Goal: Transaction & Acquisition: Purchase product/service

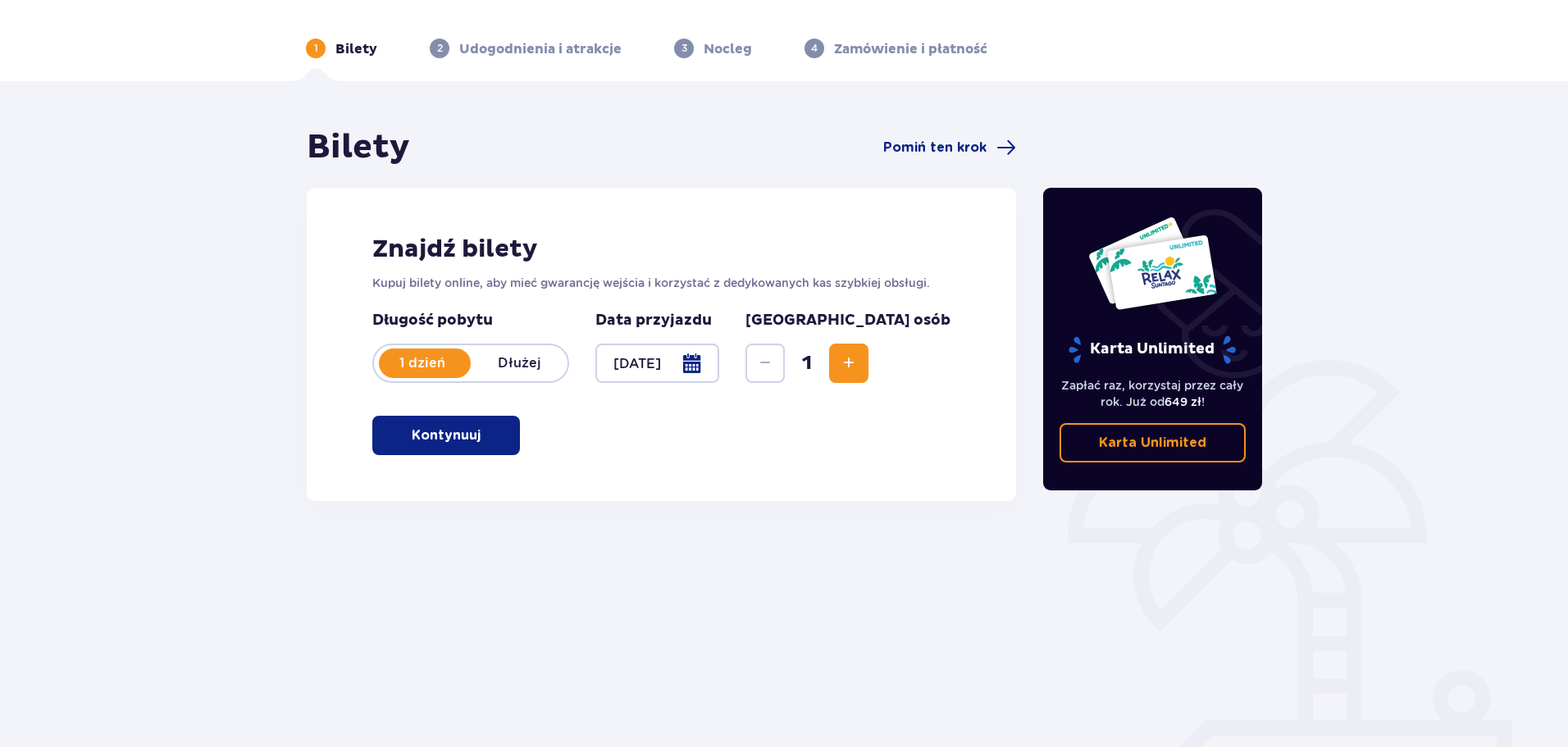
scroll to position [88, 0]
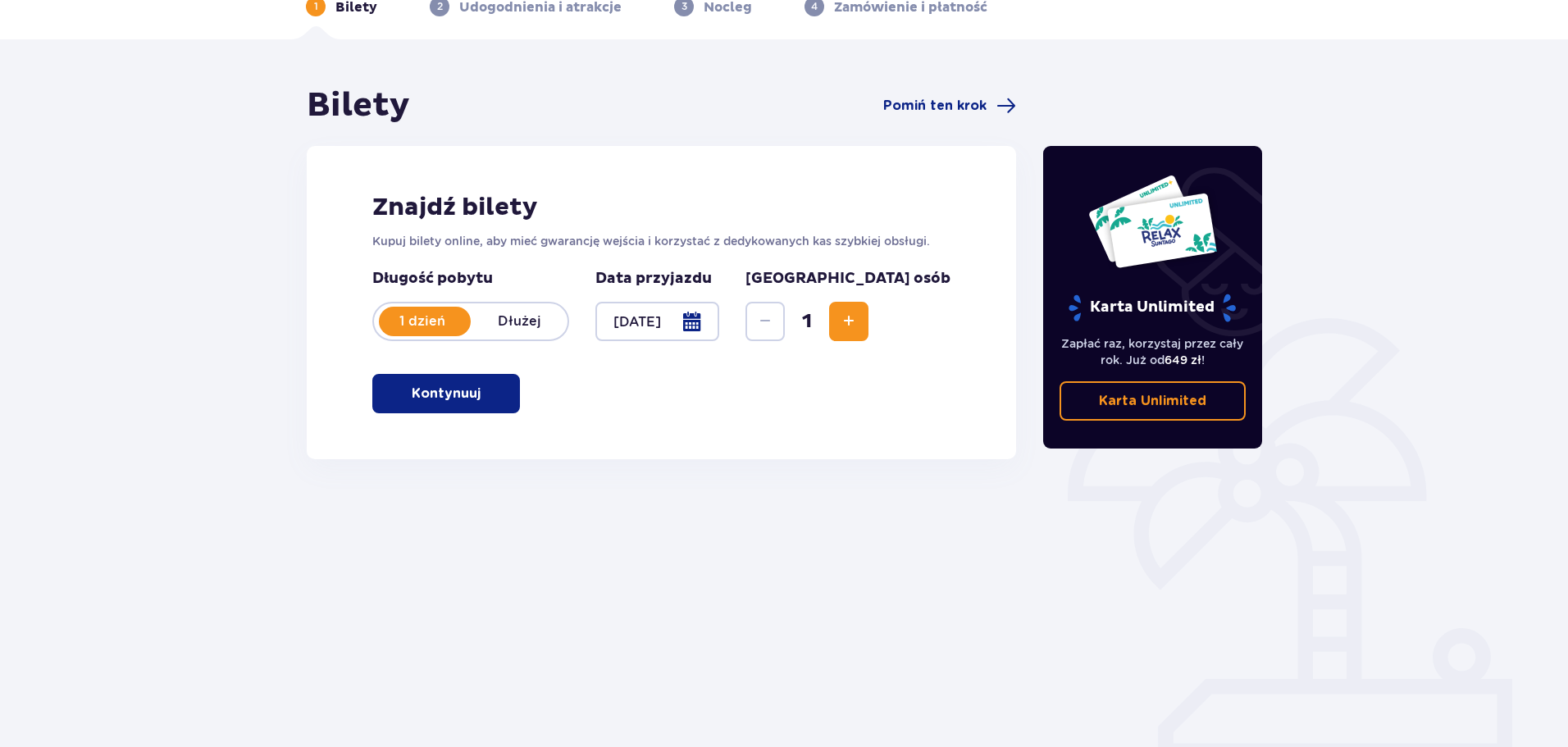
click at [487, 393] on span "button" at bounding box center [484, 393] width 19 height 19
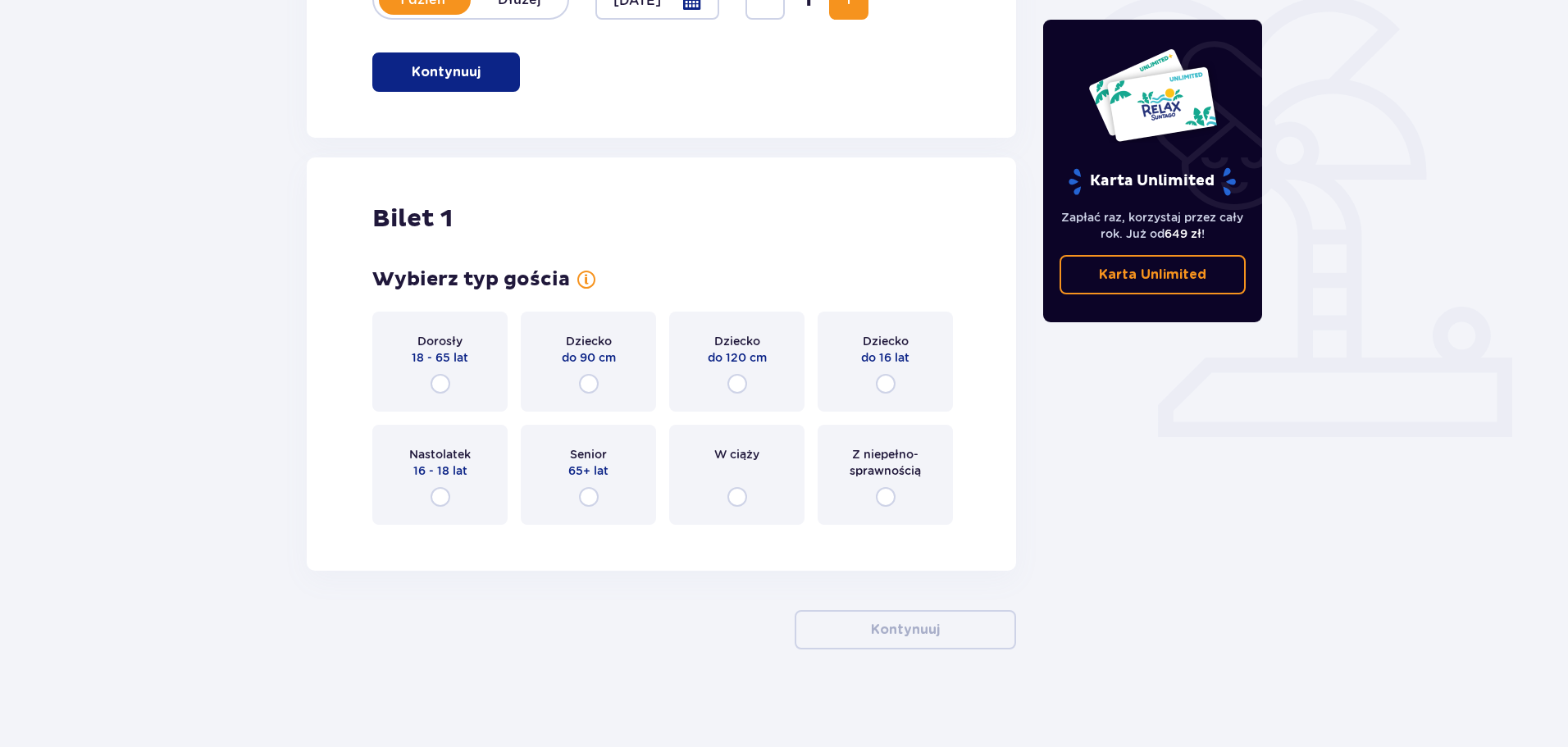
scroll to position [411, 0]
click at [441, 386] on input "radio" at bounding box center [440, 383] width 19 height 19
radio input "true"
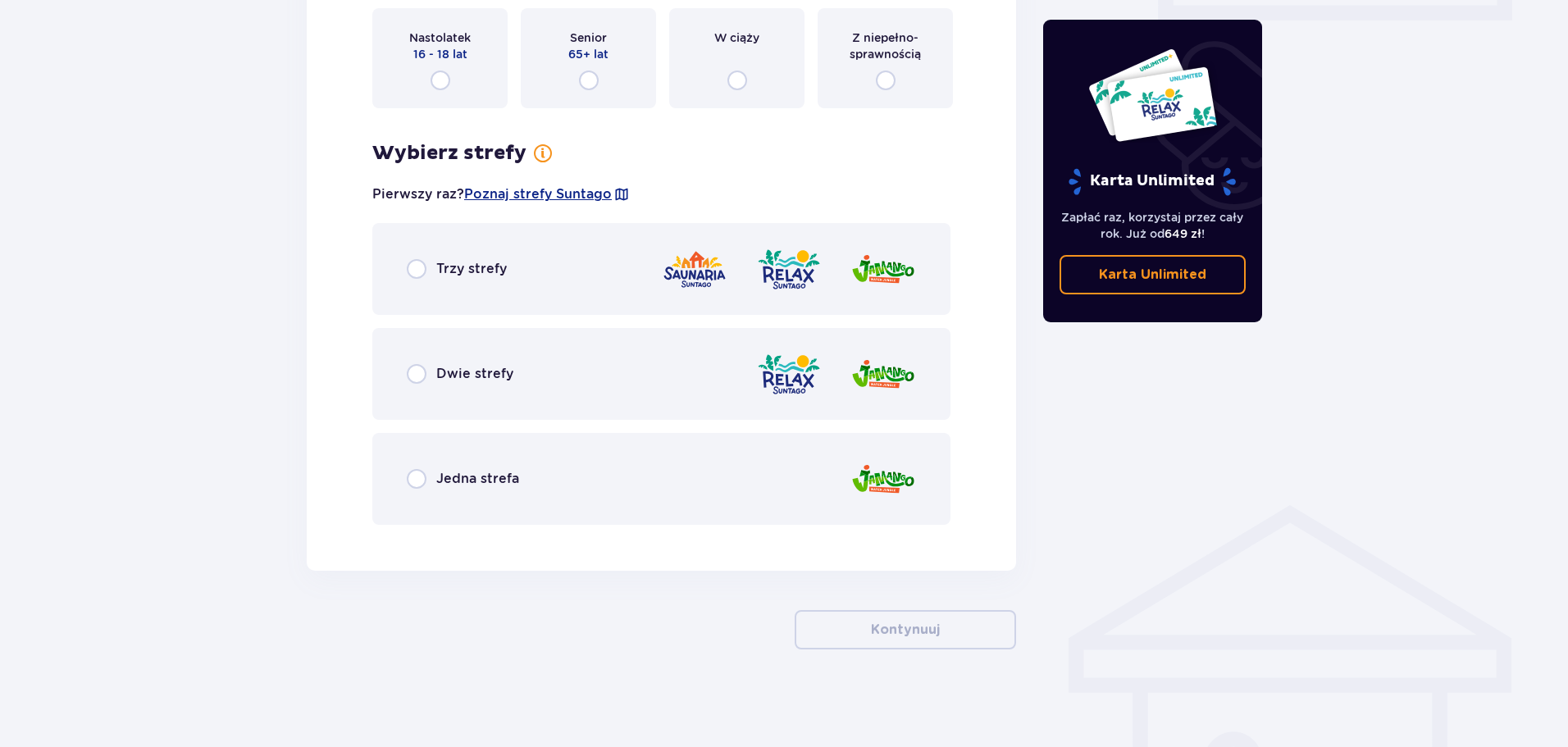
scroll to position [828, 0]
click at [461, 480] on p "Jedna strefa" at bounding box center [478, 478] width 83 height 18
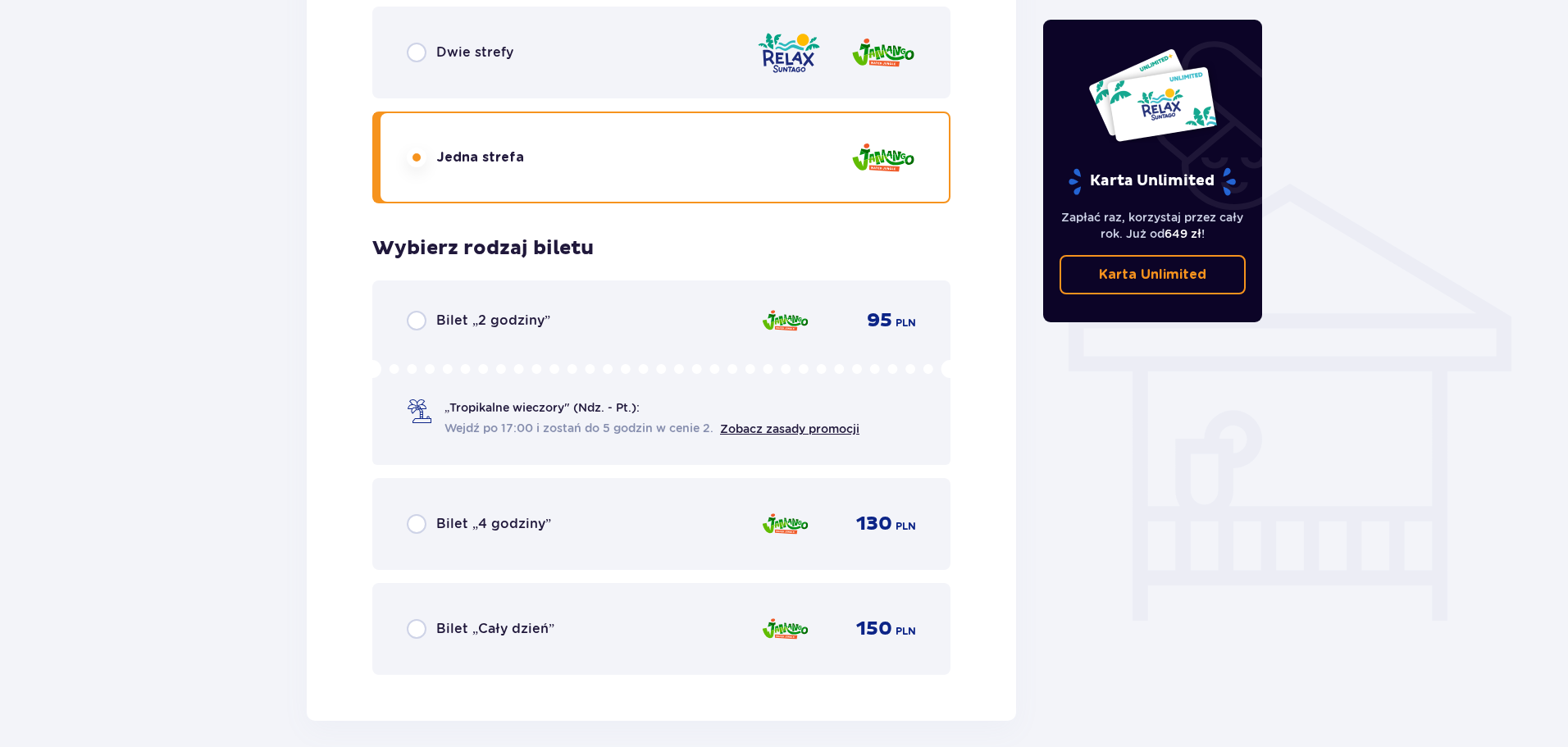
scroll to position [888, 0]
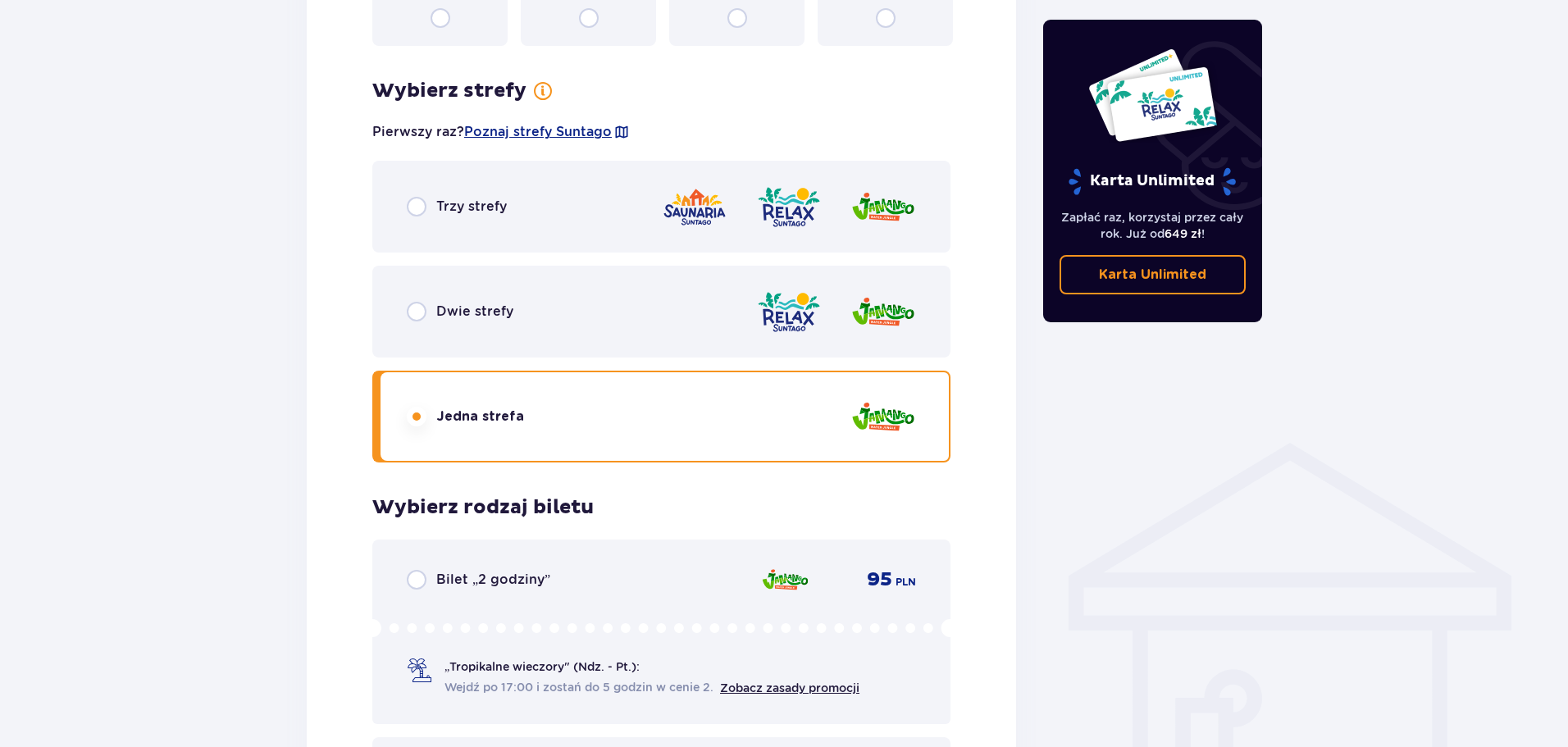
click at [466, 311] on p "Dwie strefy" at bounding box center [475, 311] width 77 height 18
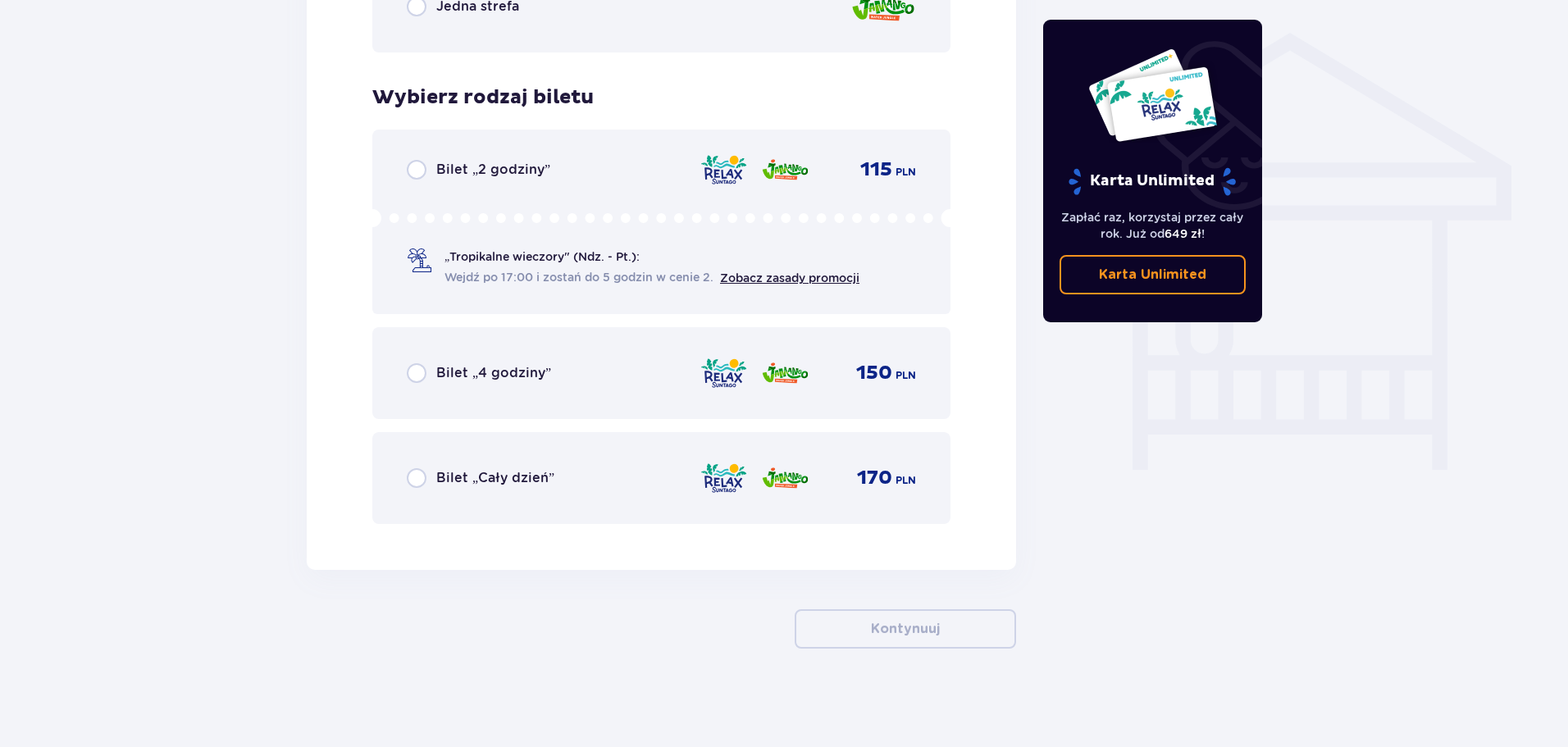
scroll to position [971, 0]
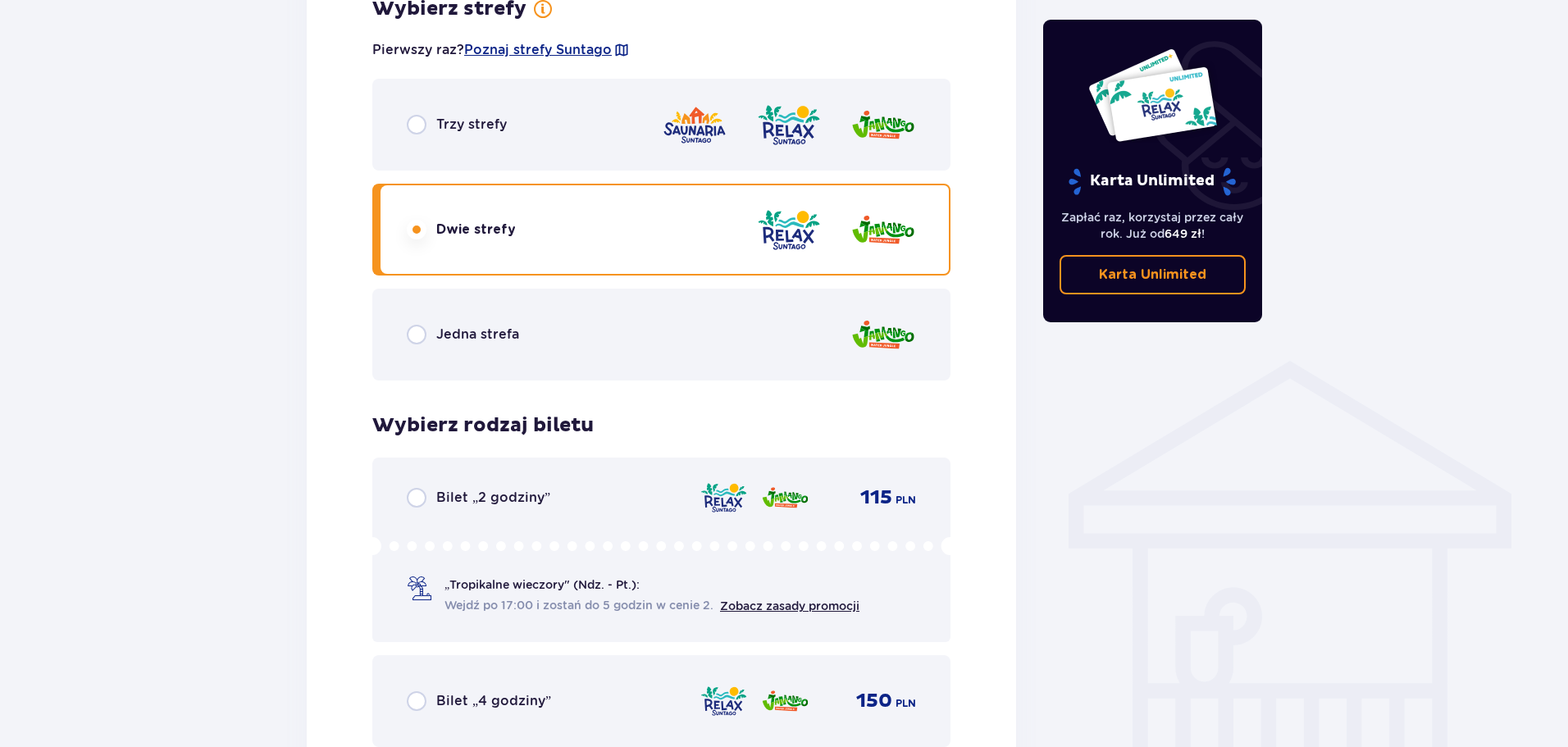
click at [487, 137] on div "Trzy strefy" at bounding box center [660, 125] width 578 height 92
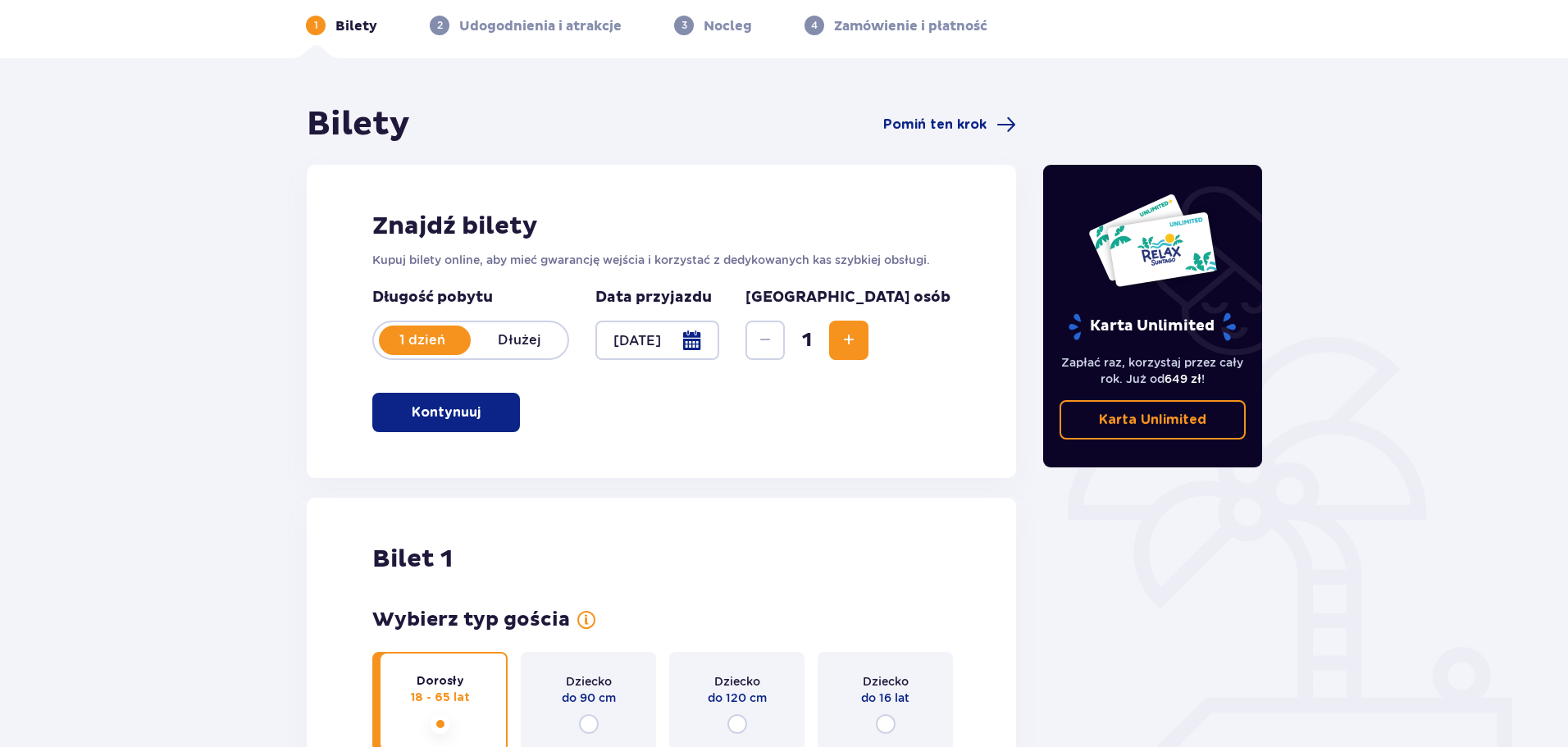
scroll to position [69, 0]
click at [859, 343] on span "Increase" at bounding box center [848, 341] width 19 height 19
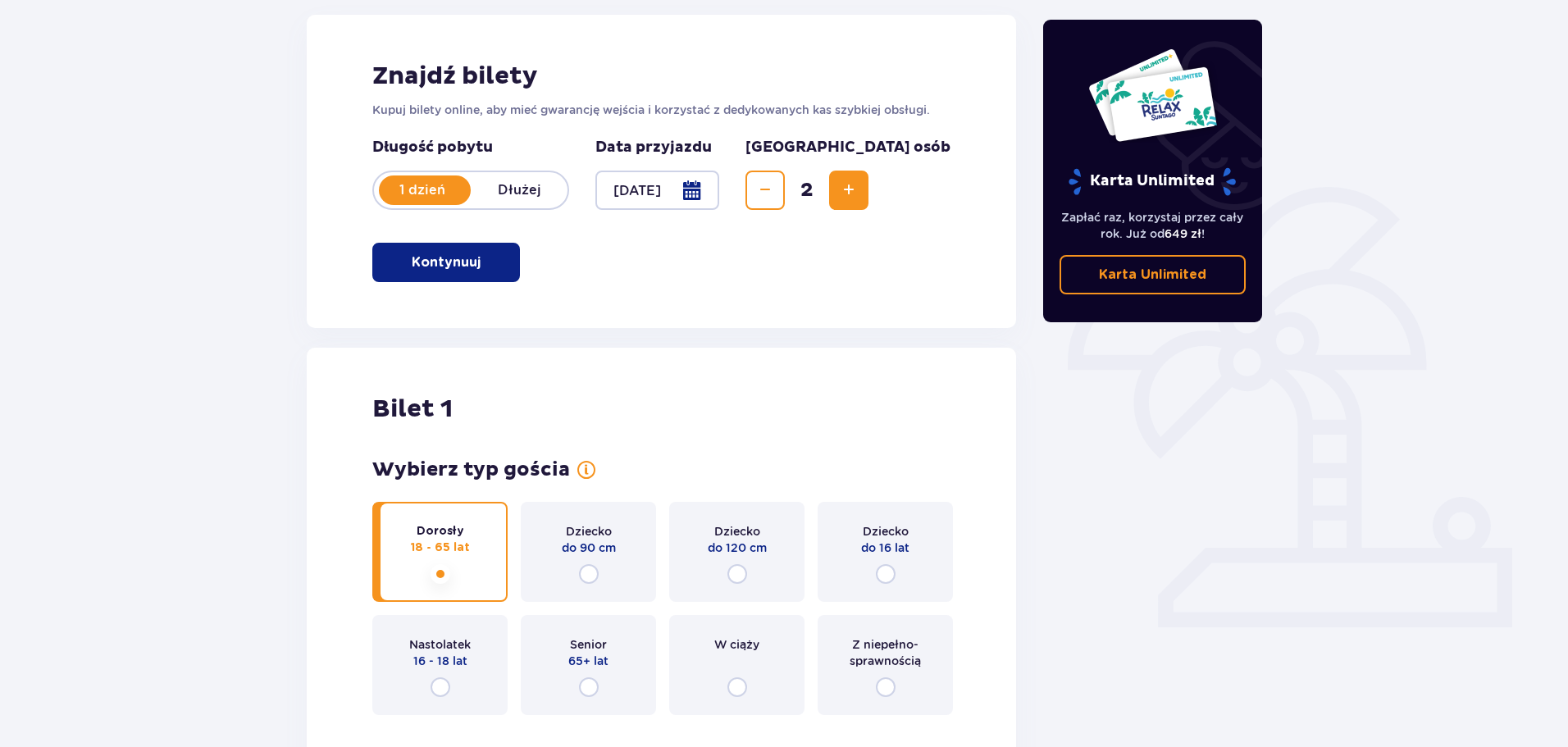
click at [868, 203] on button "Increase" at bounding box center [848, 189] width 39 height 39
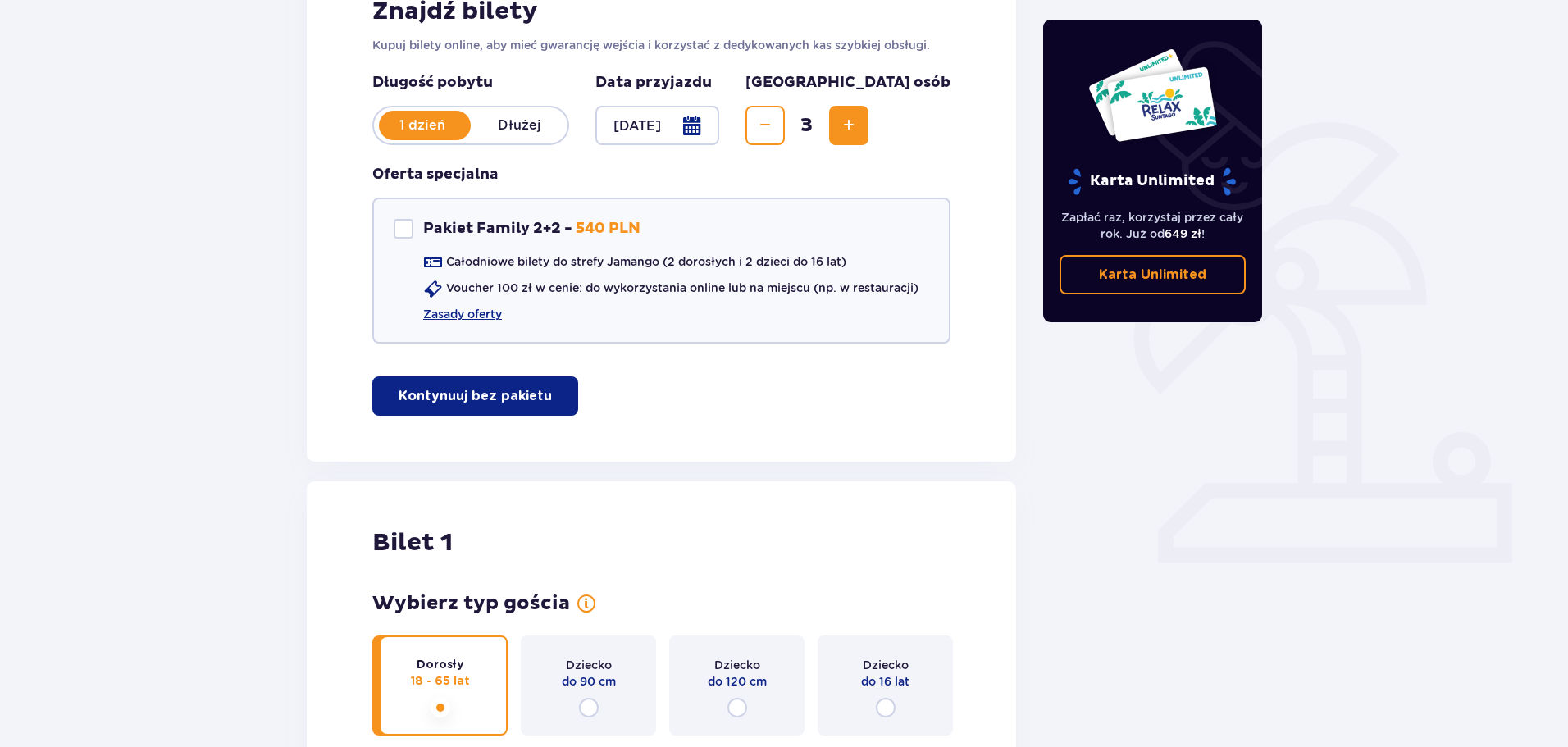
click at [859, 122] on span "Increase" at bounding box center [848, 125] width 19 height 19
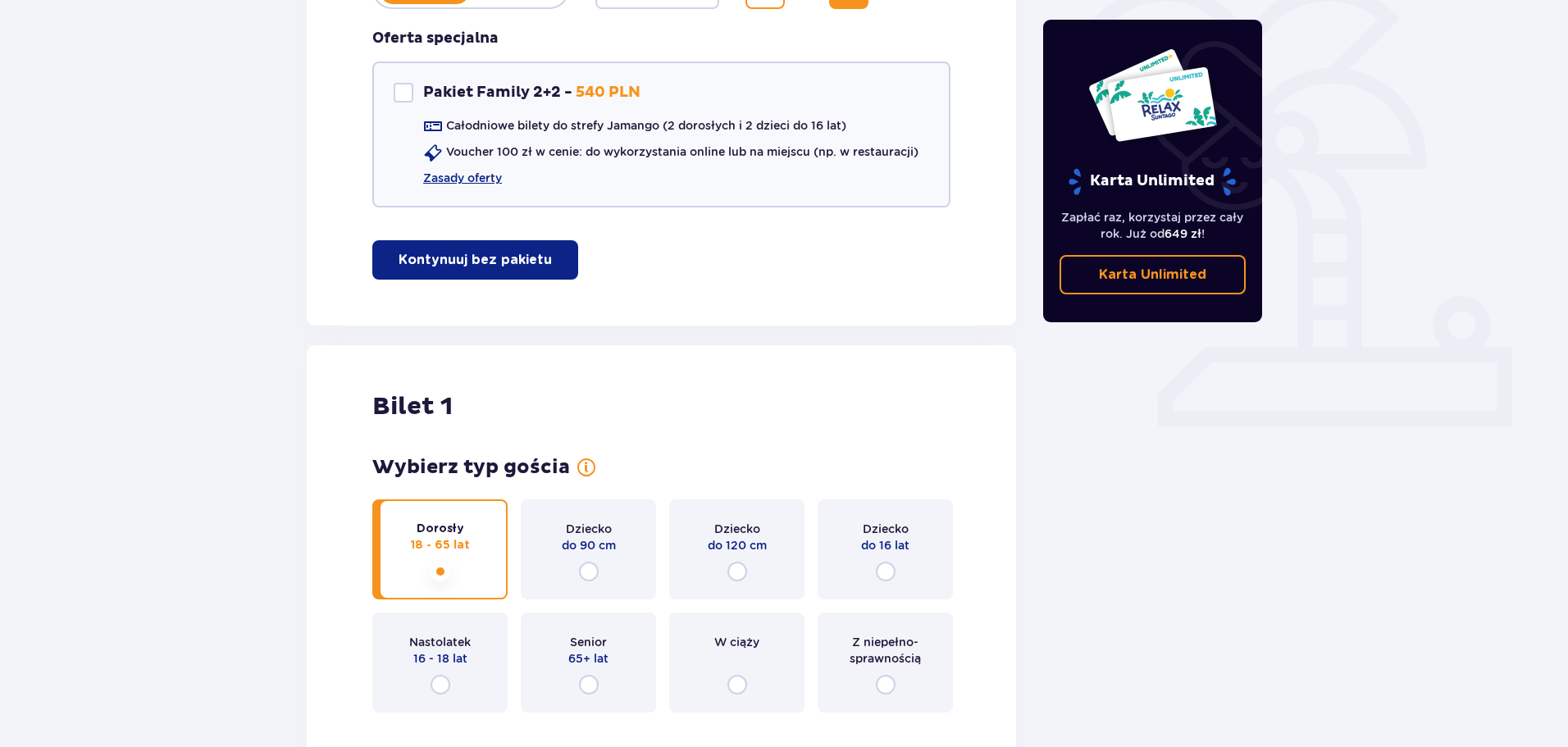
scroll to position [418, 0]
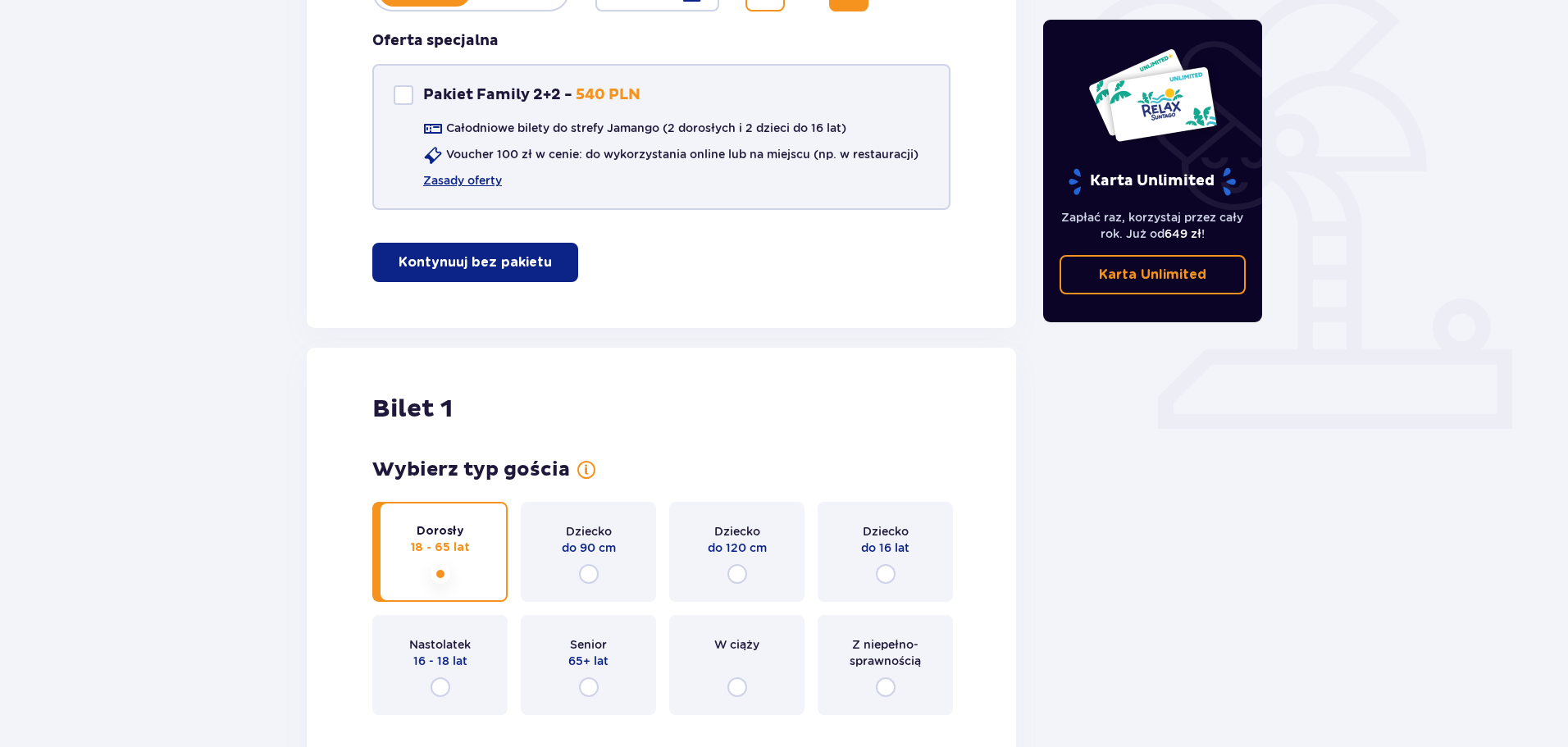
click at [401, 104] on div at bounding box center [403, 95] width 19 height 19
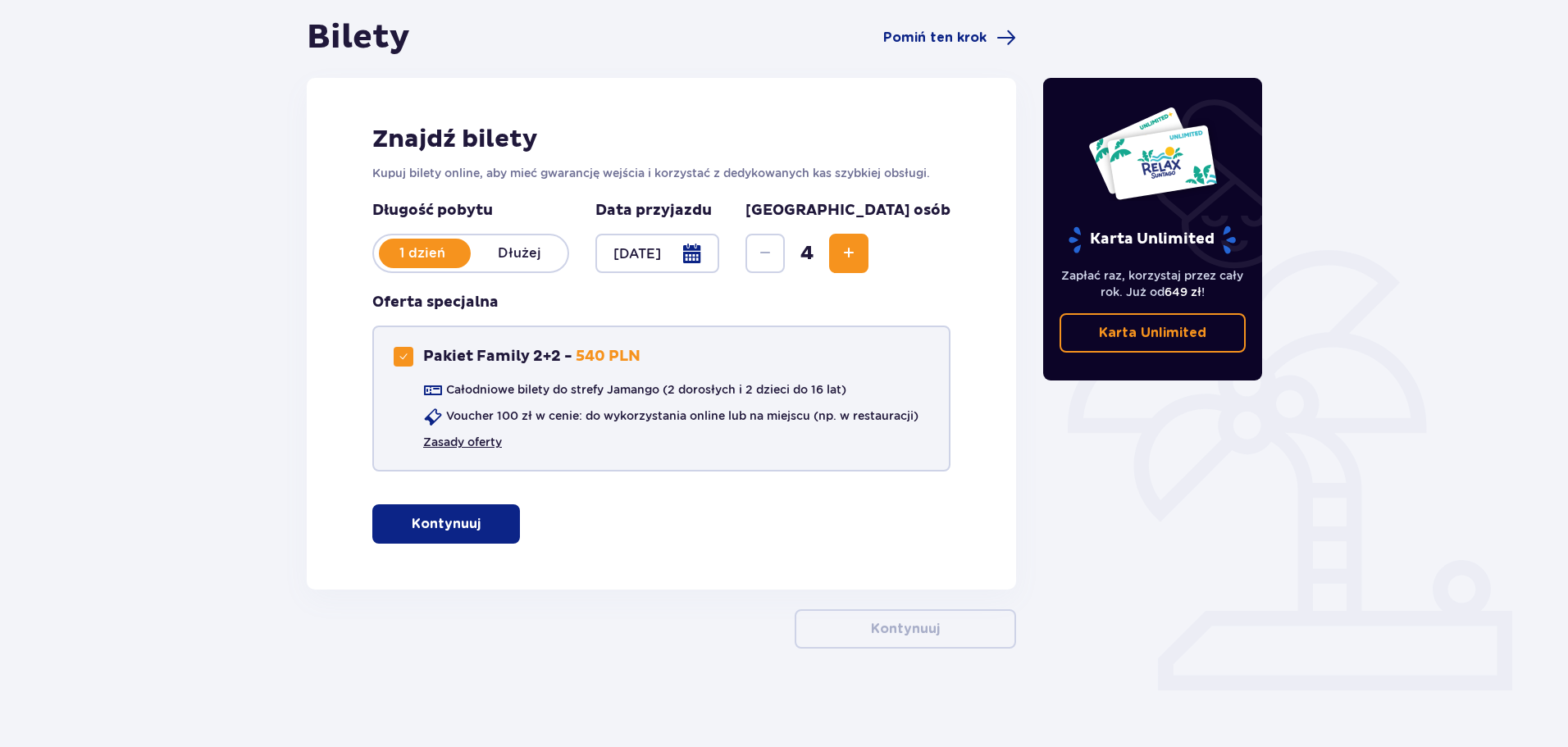
click at [487, 447] on link "Zasady oferty" at bounding box center [462, 441] width 79 height 16
click at [411, 364] on div at bounding box center [403, 357] width 19 height 19
checkbox input "false"
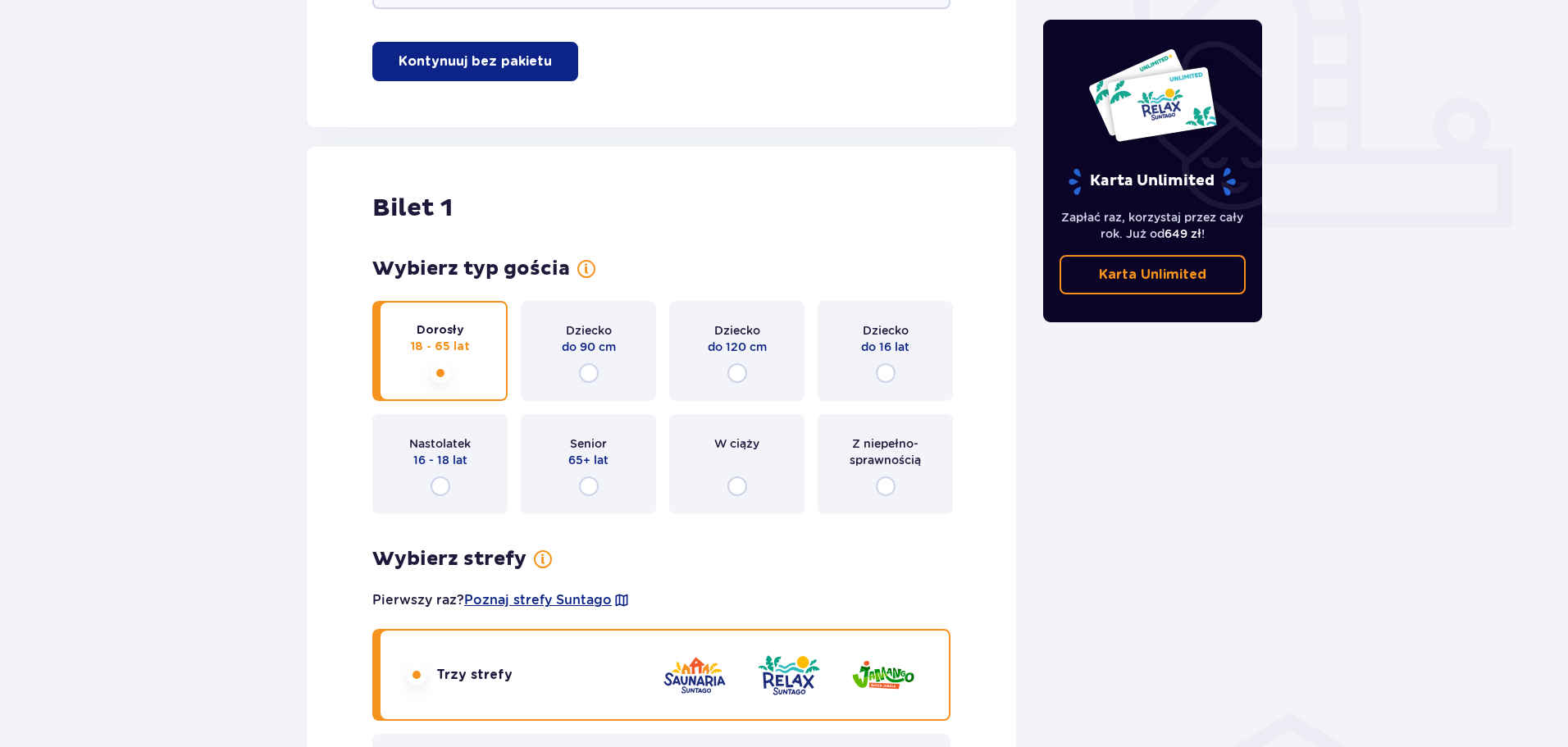
scroll to position [649, 0]
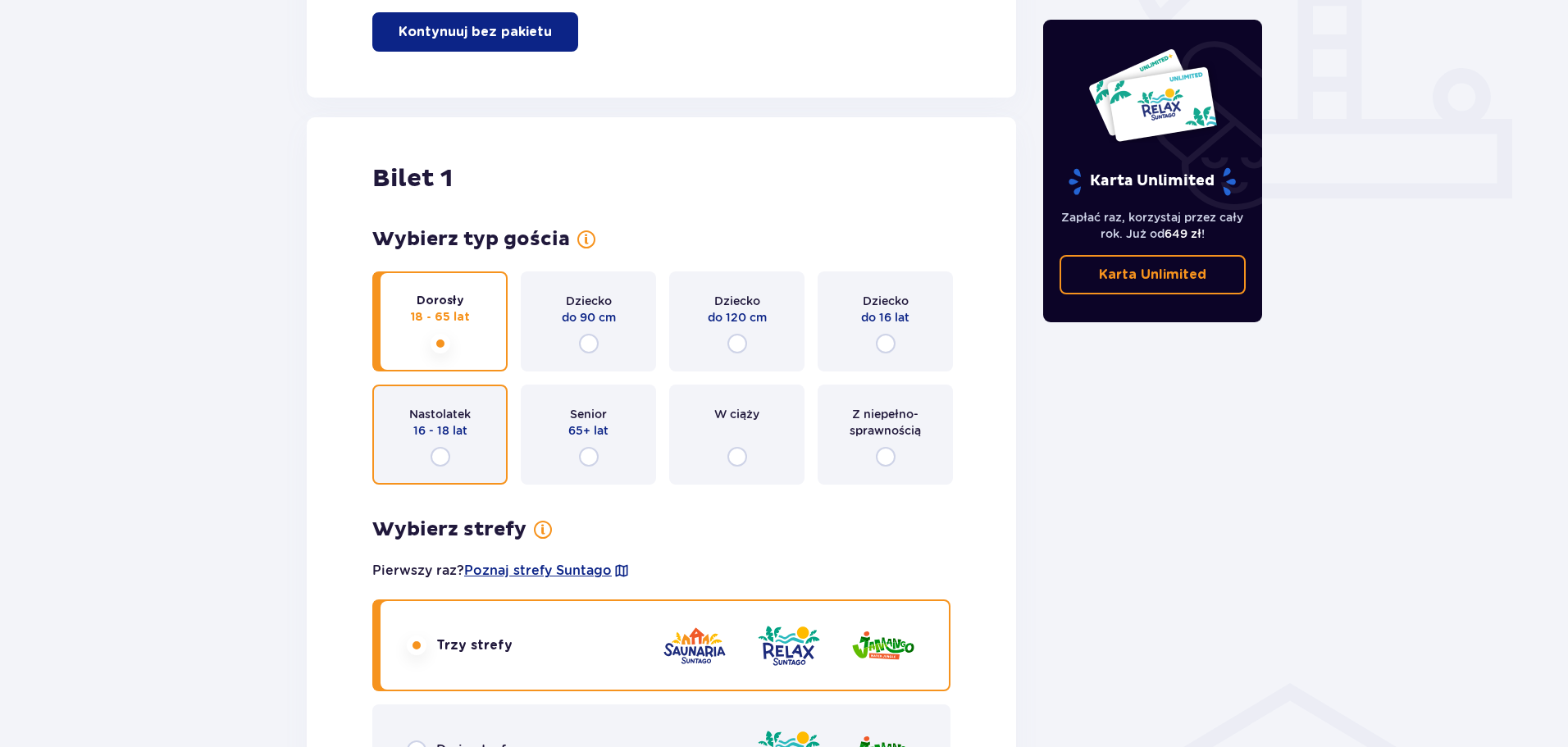
click at [437, 461] on input "radio" at bounding box center [440, 457] width 19 height 19
radio input "true"
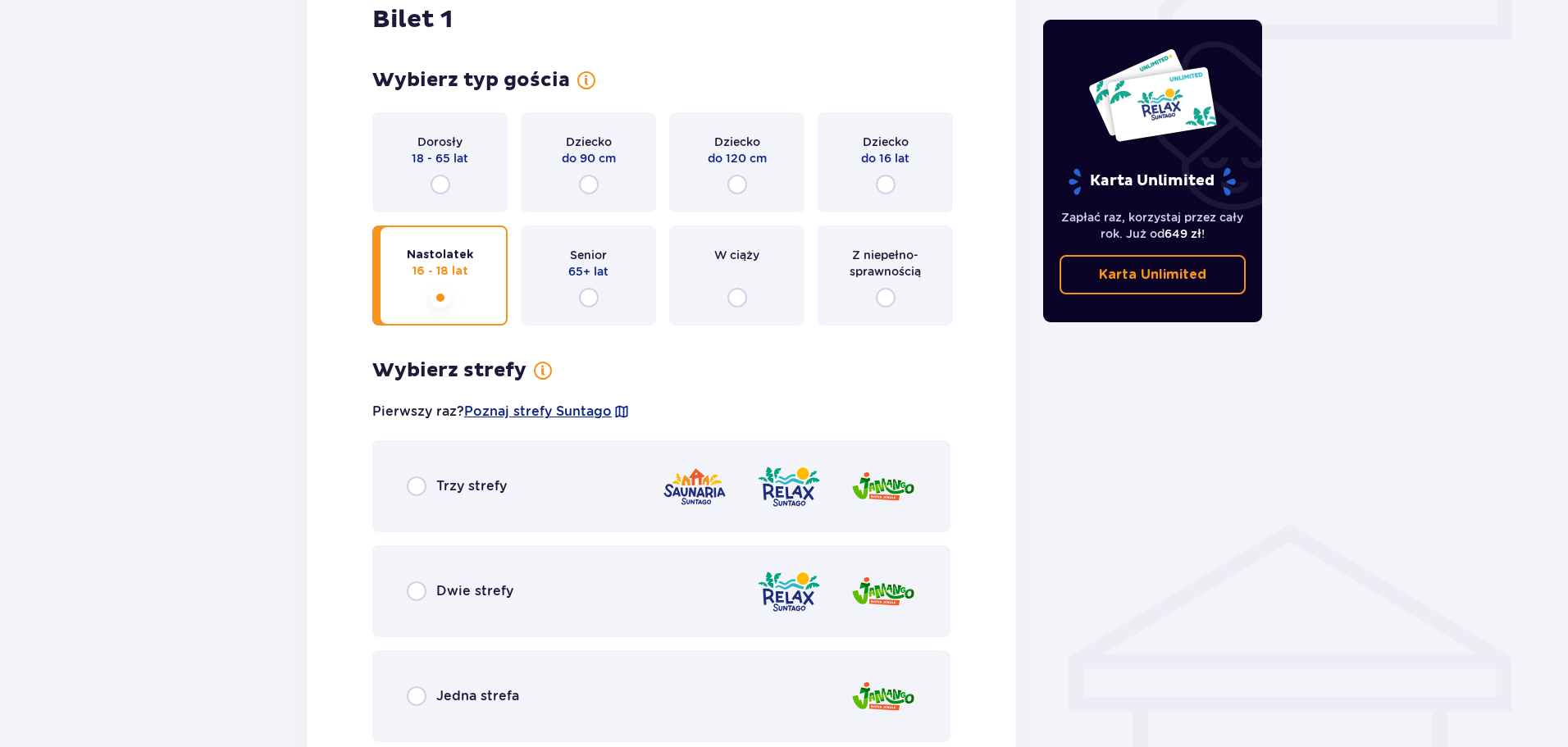
scroll to position [736, 0]
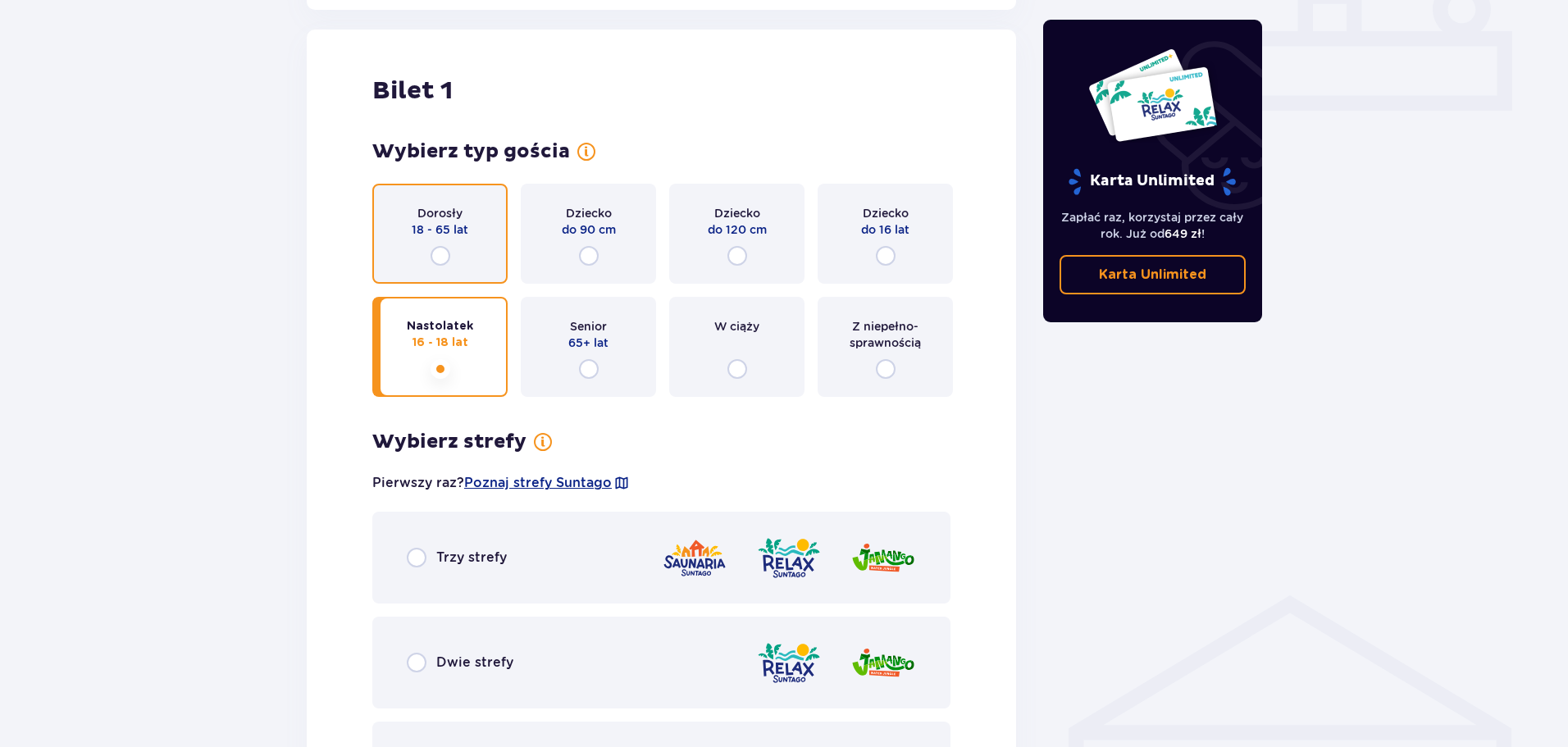
click at [437, 261] on input "radio" at bounding box center [440, 256] width 19 height 19
radio input "true"
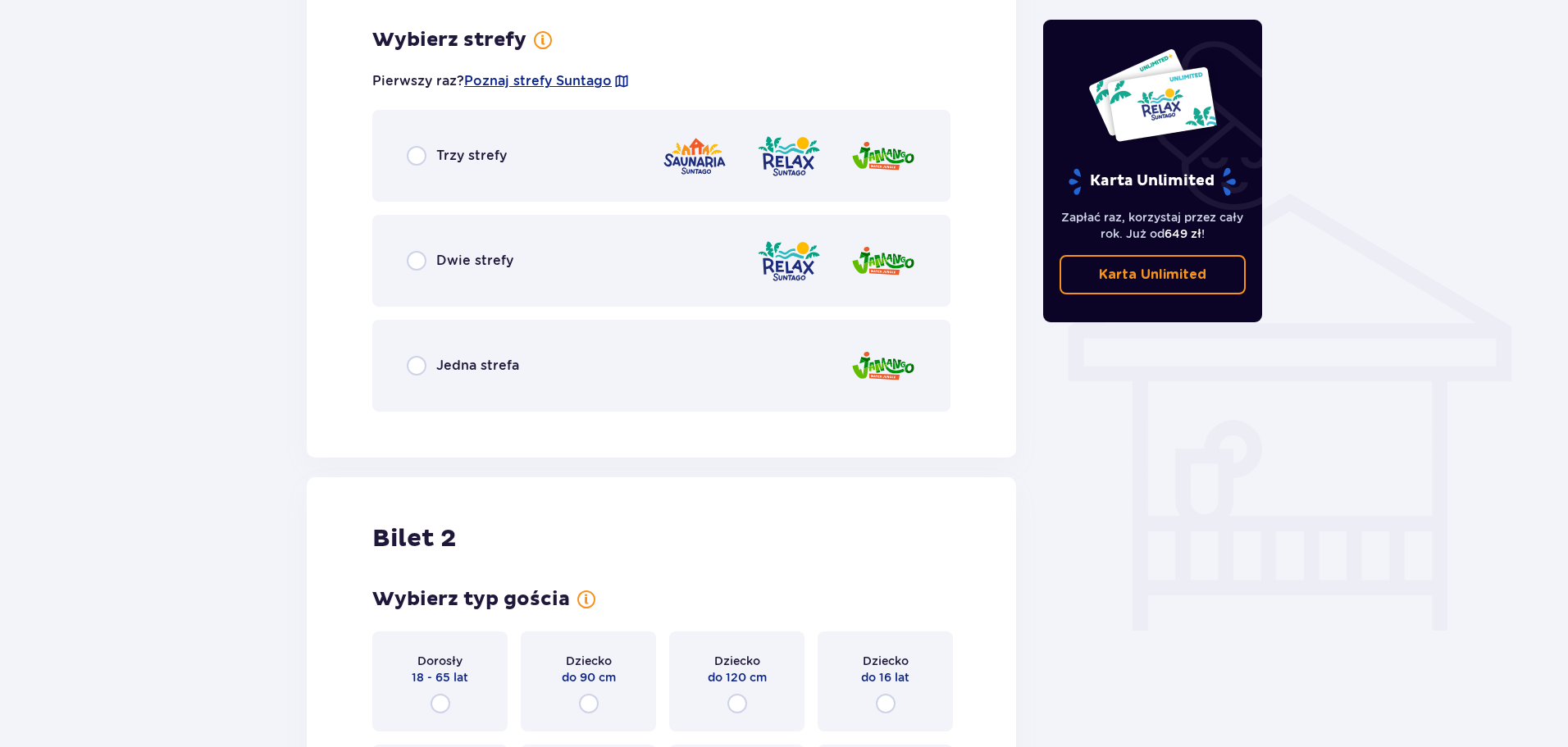
scroll to position [1146, 0]
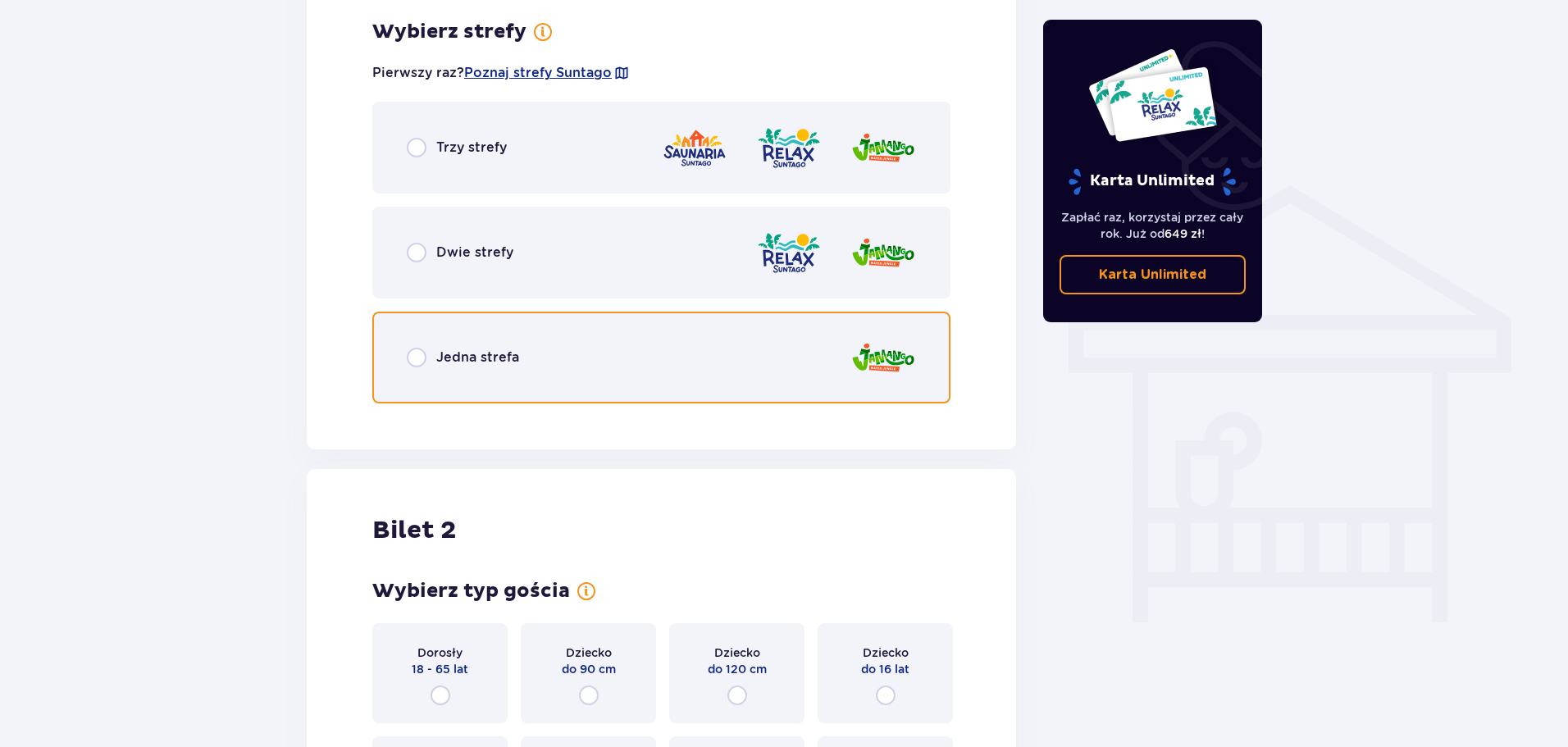
click at [421, 354] on input "radio" at bounding box center [416, 358] width 19 height 19
radio input "true"
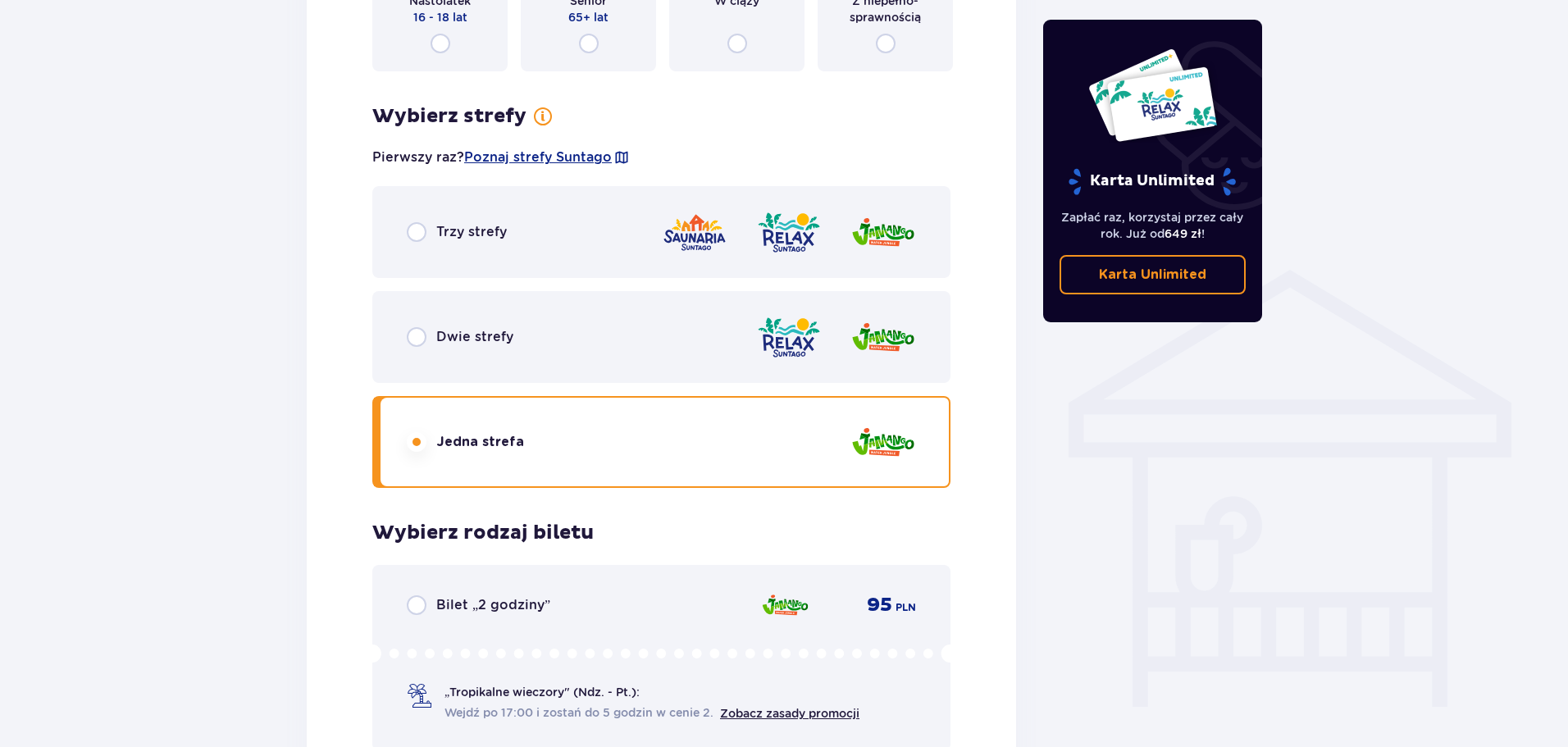
scroll to position [825, 0]
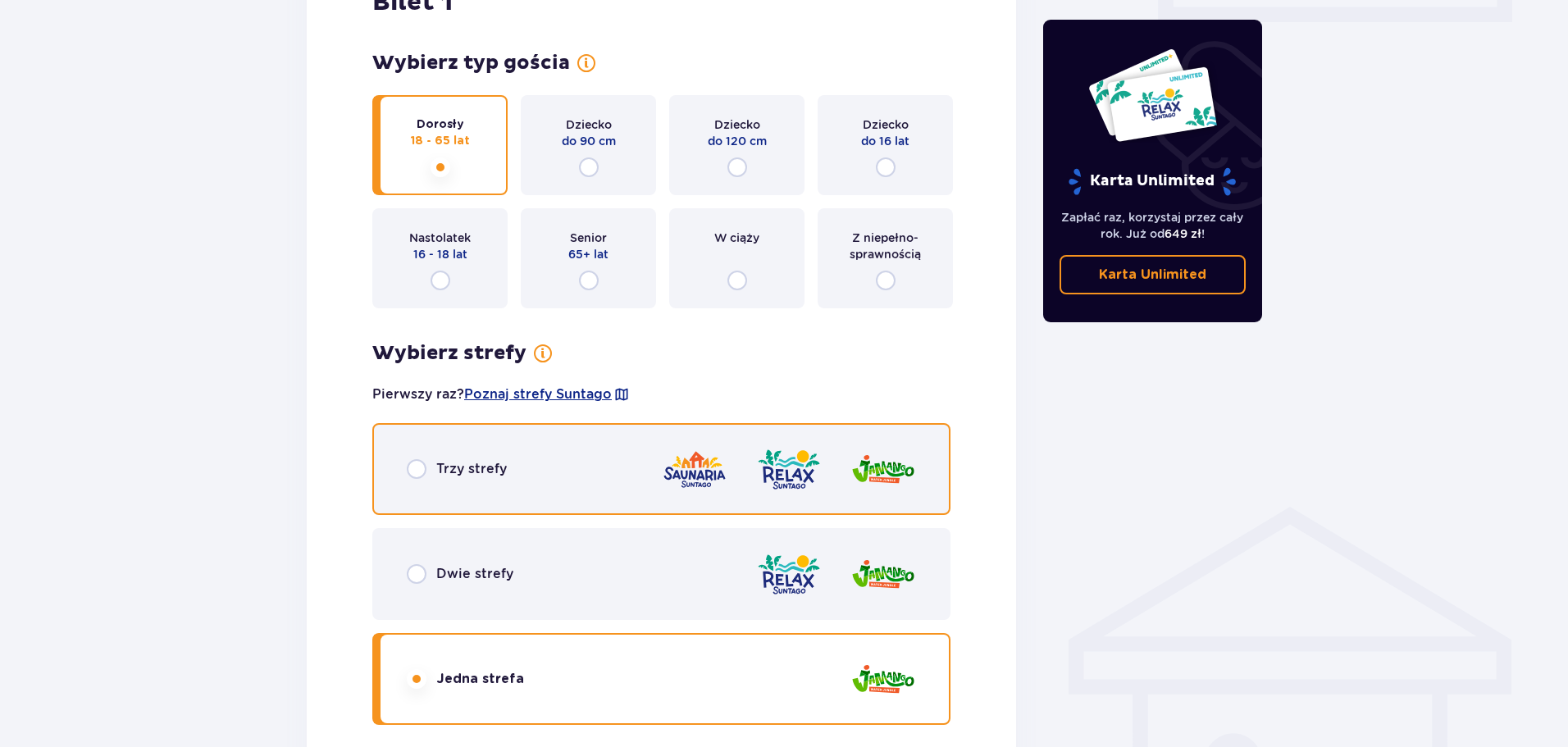
click at [423, 467] on input "radio" at bounding box center [416, 469] width 19 height 19
radio input "true"
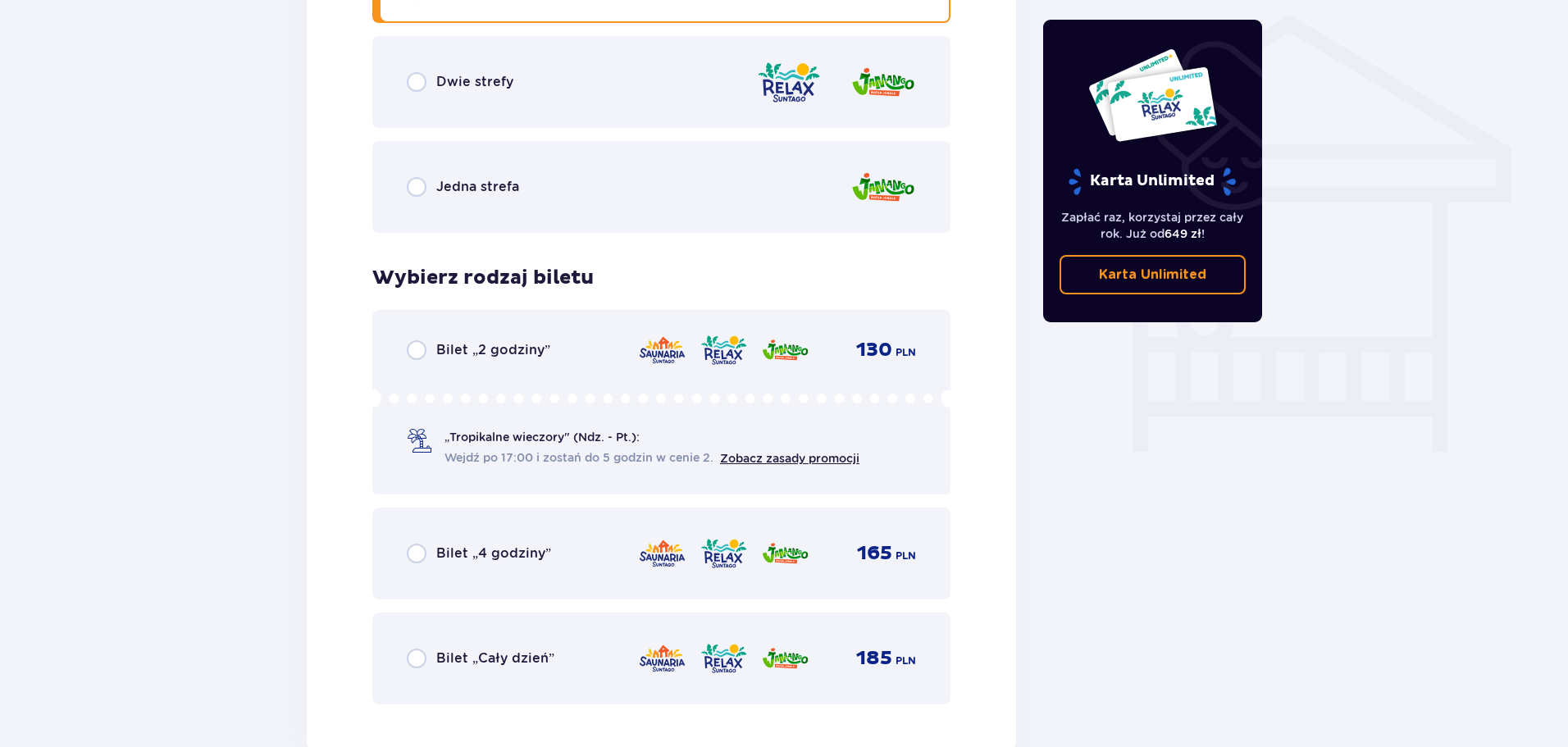
scroll to position [1481, 0]
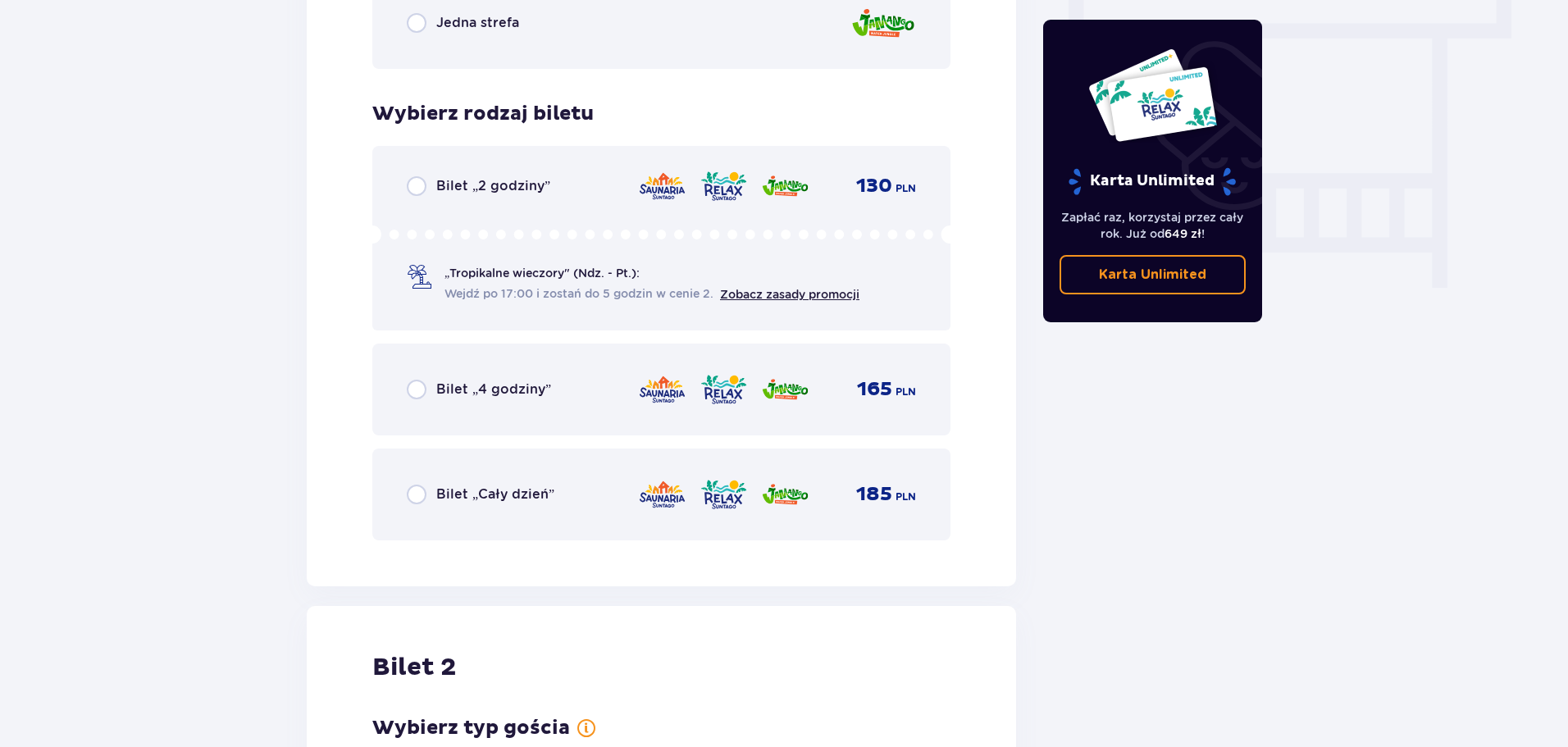
click at [431, 497] on div "Bilet „Cały dzień”" at bounding box center [481, 494] width 148 height 19
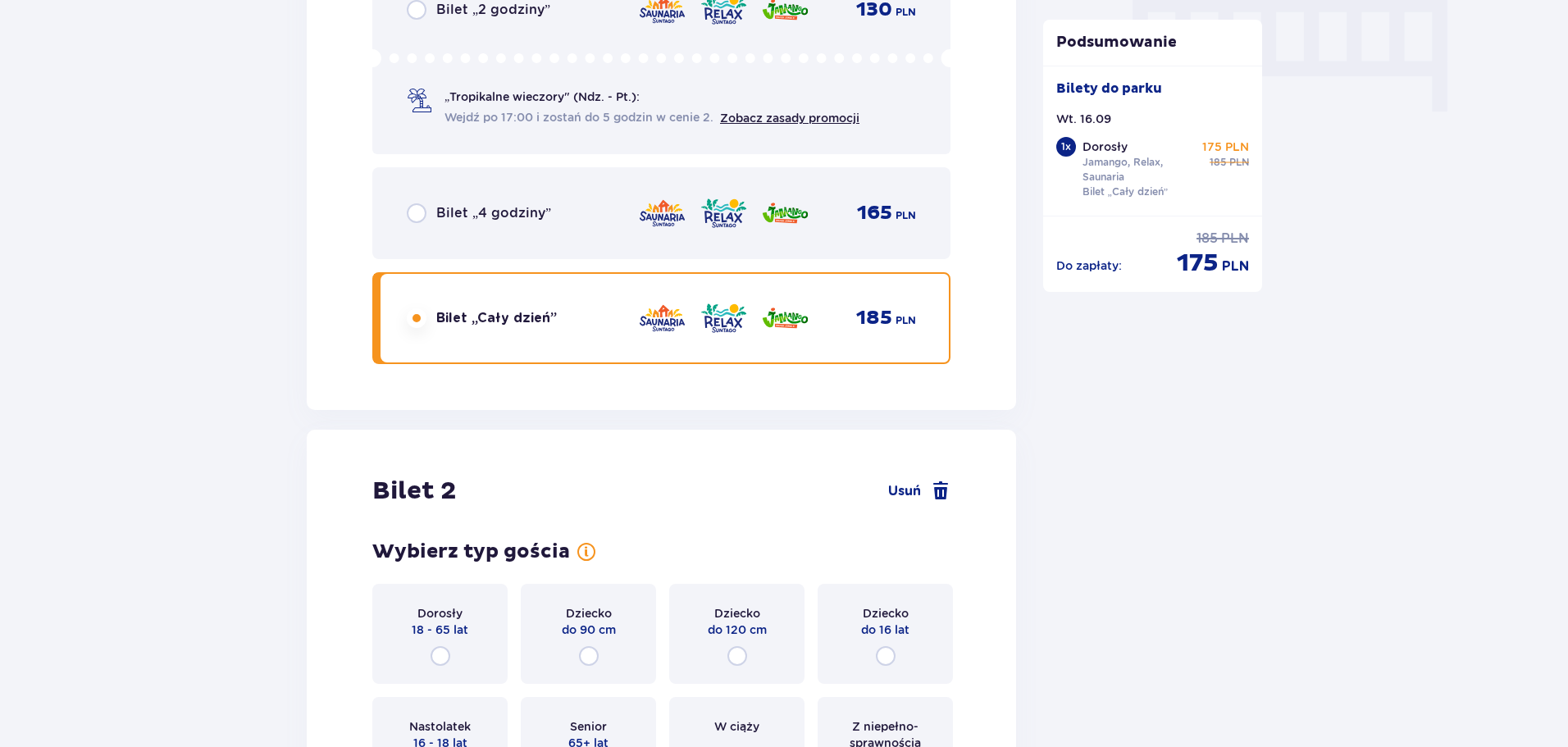
scroll to position [1903, 0]
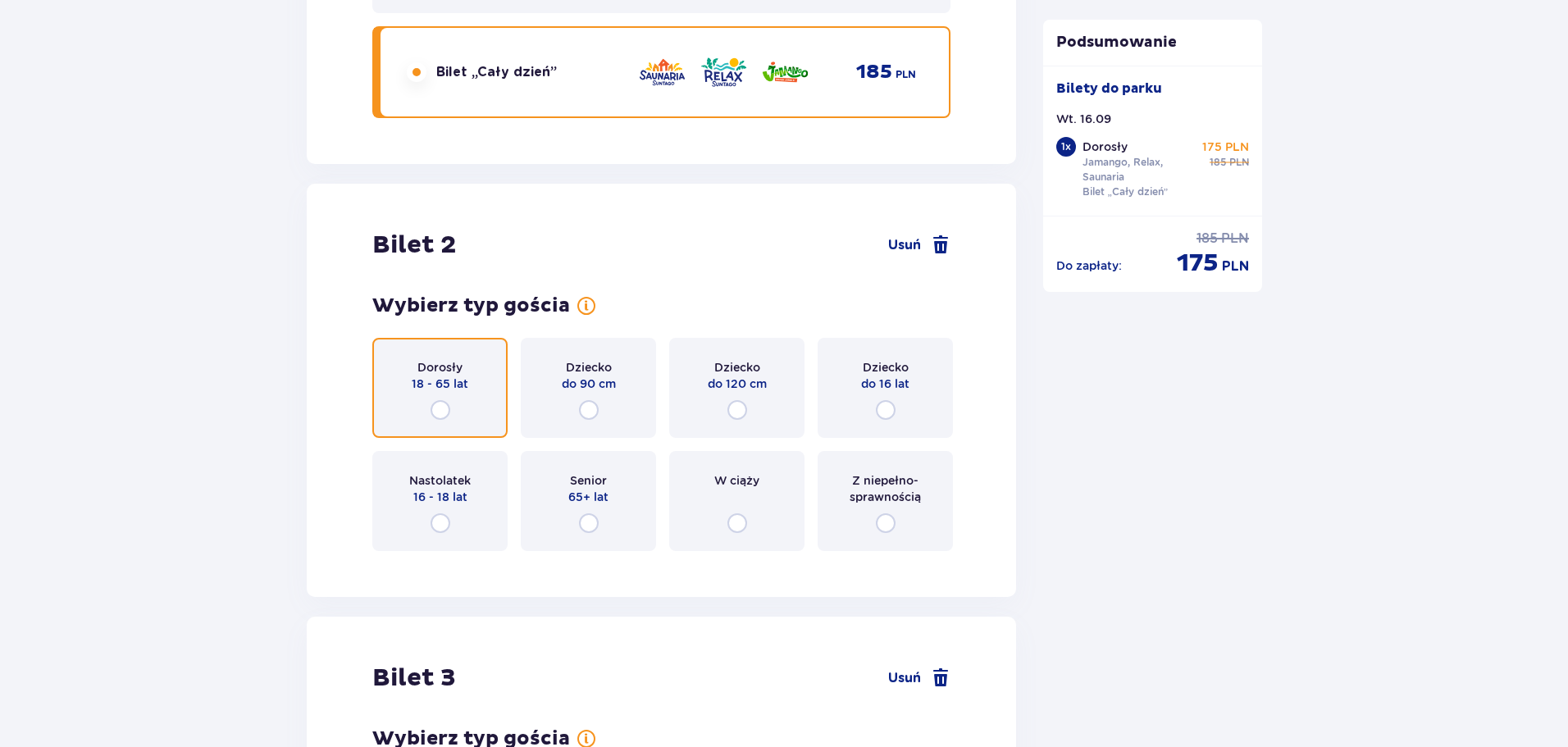
click at [440, 409] on input "radio" at bounding box center [440, 410] width 19 height 19
radio input "true"
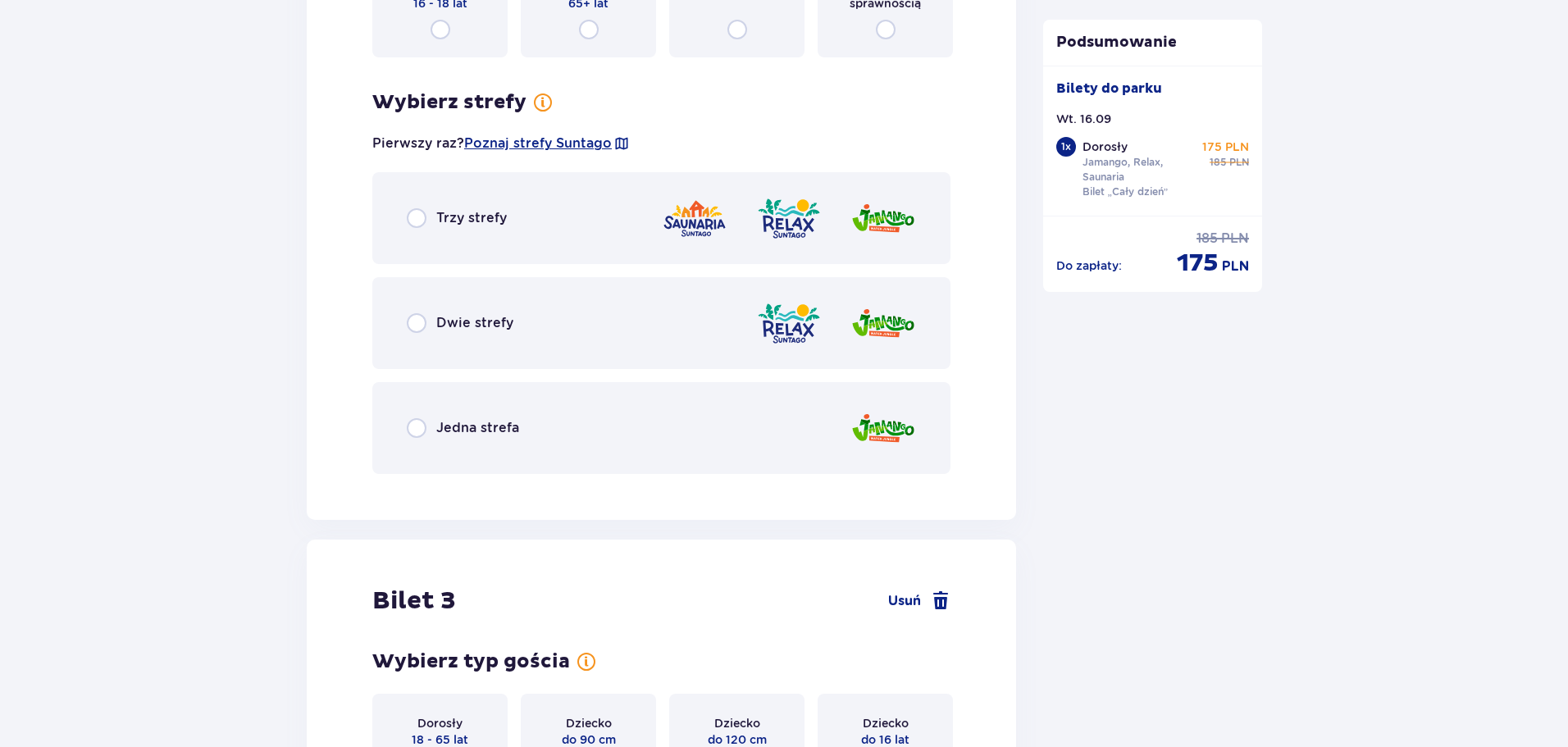
scroll to position [2467, 0]
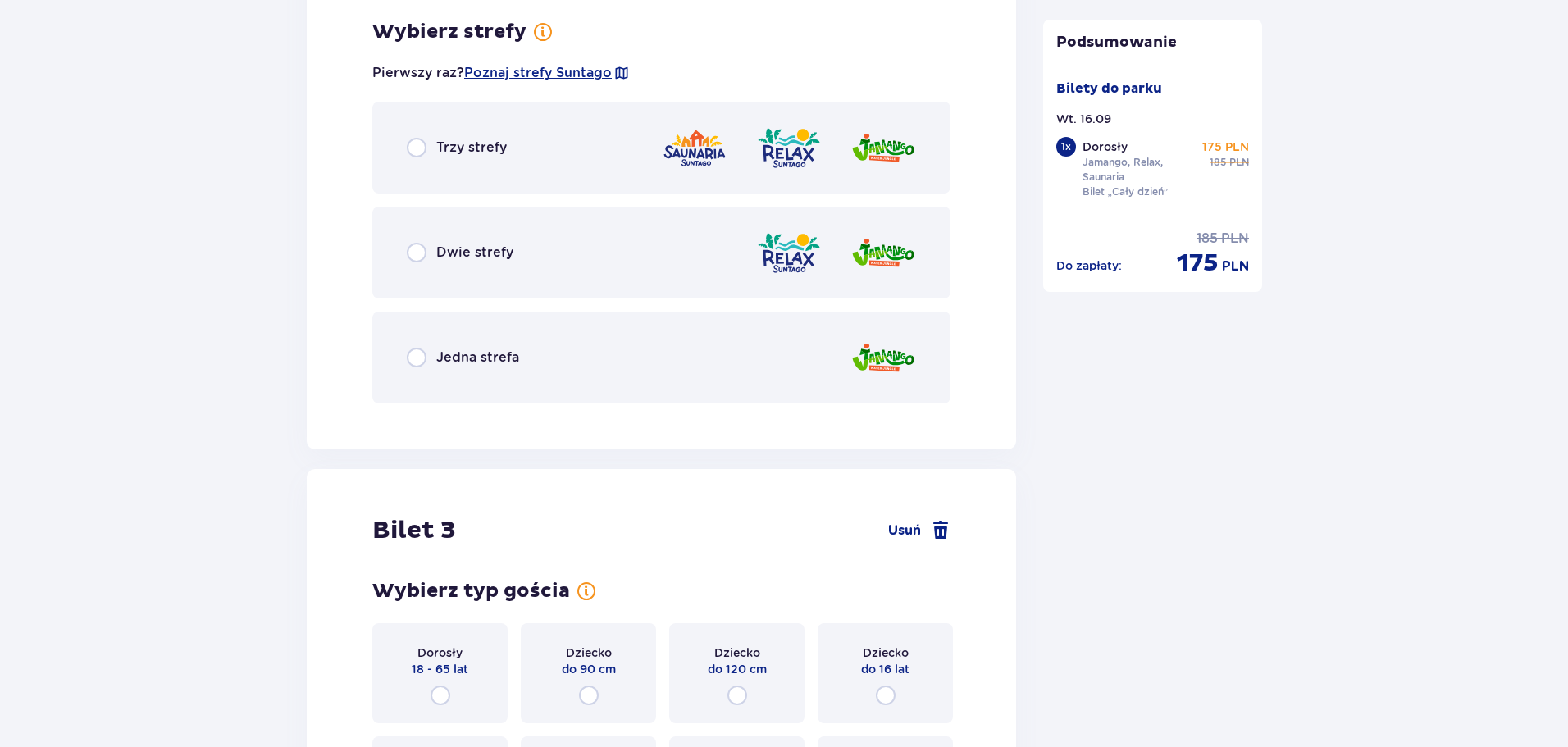
click at [477, 141] on p "Trzy strefy" at bounding box center [471, 147] width 70 height 18
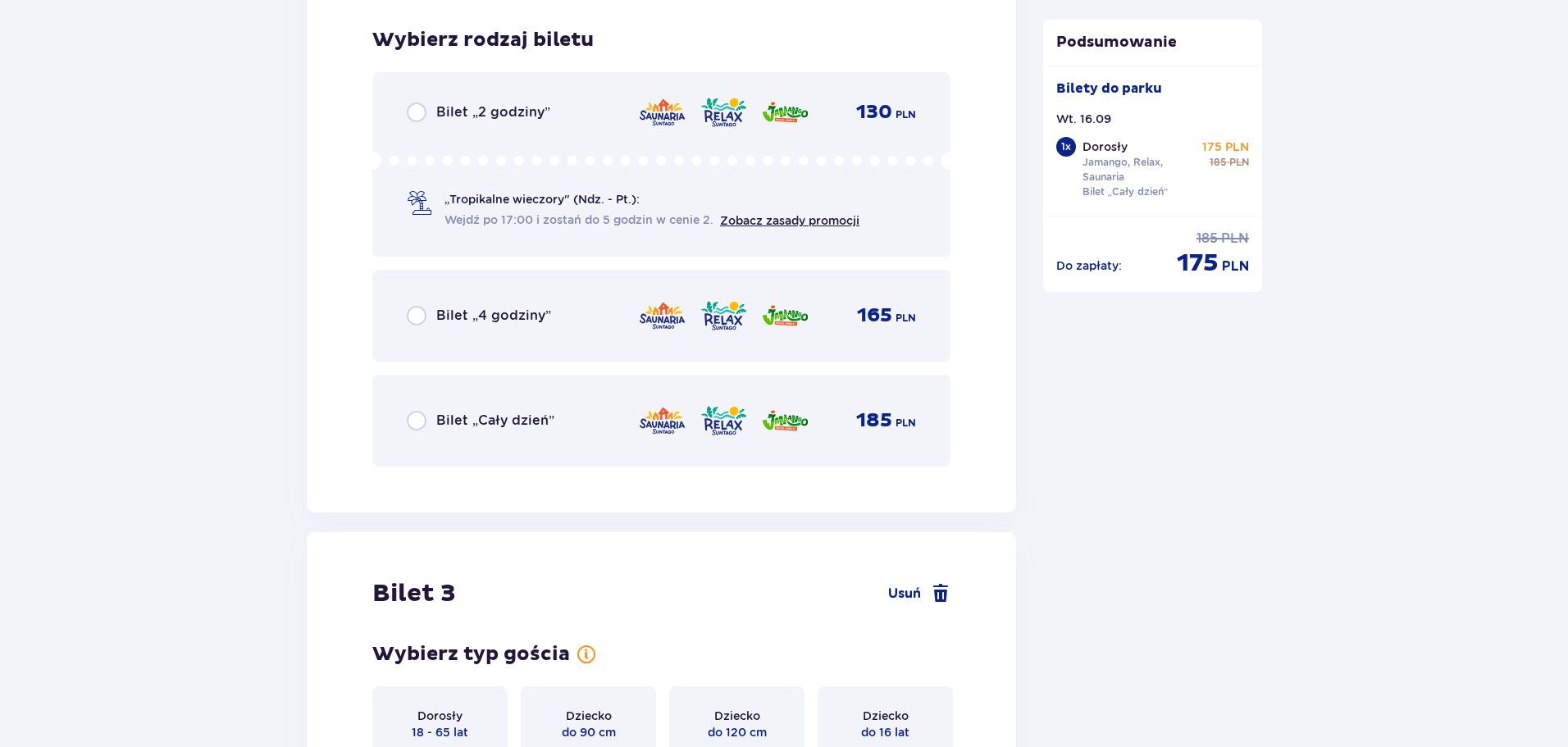
scroll to position [2883, 0]
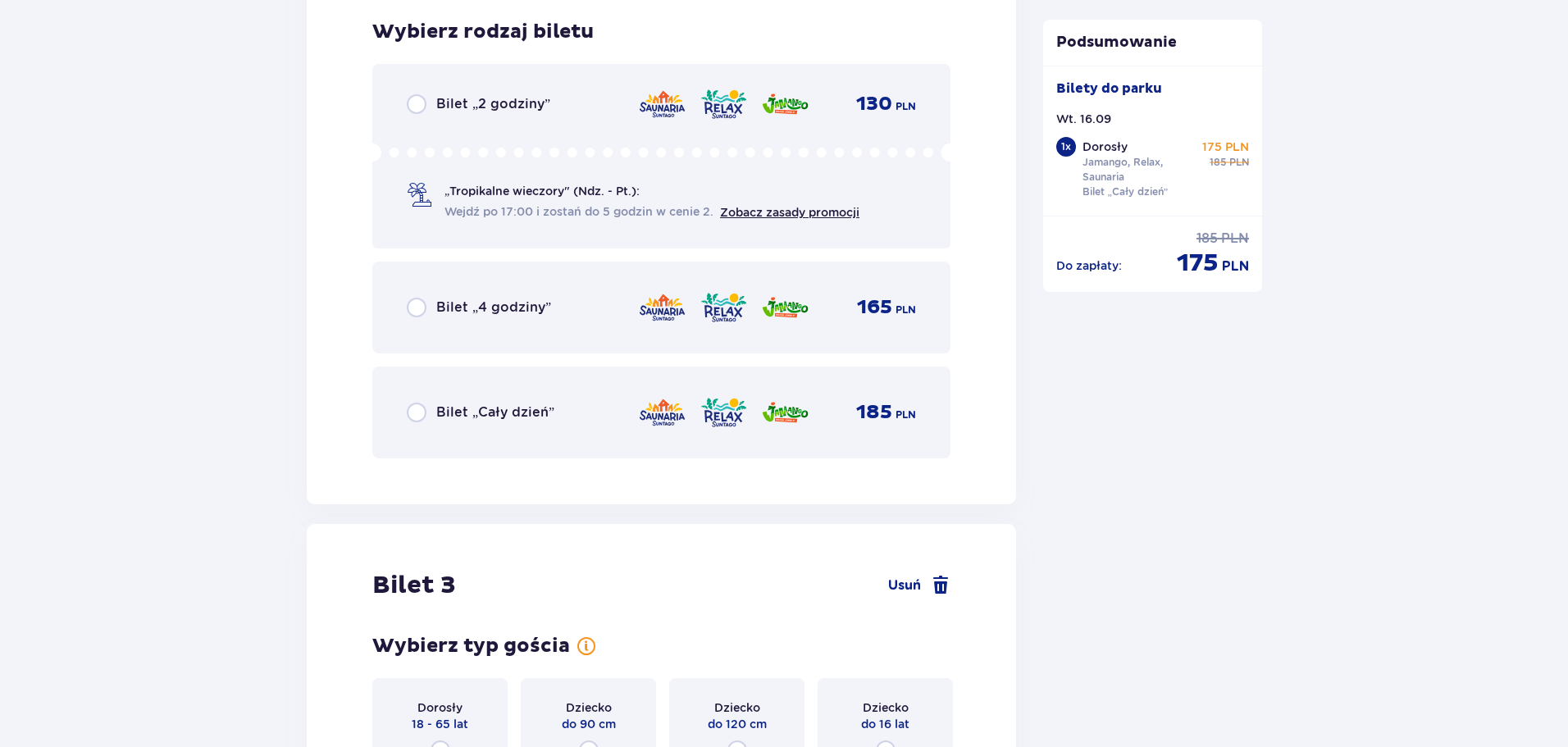
click at [508, 410] on p "Bilet „Cały dzień”" at bounding box center [495, 412] width 118 height 18
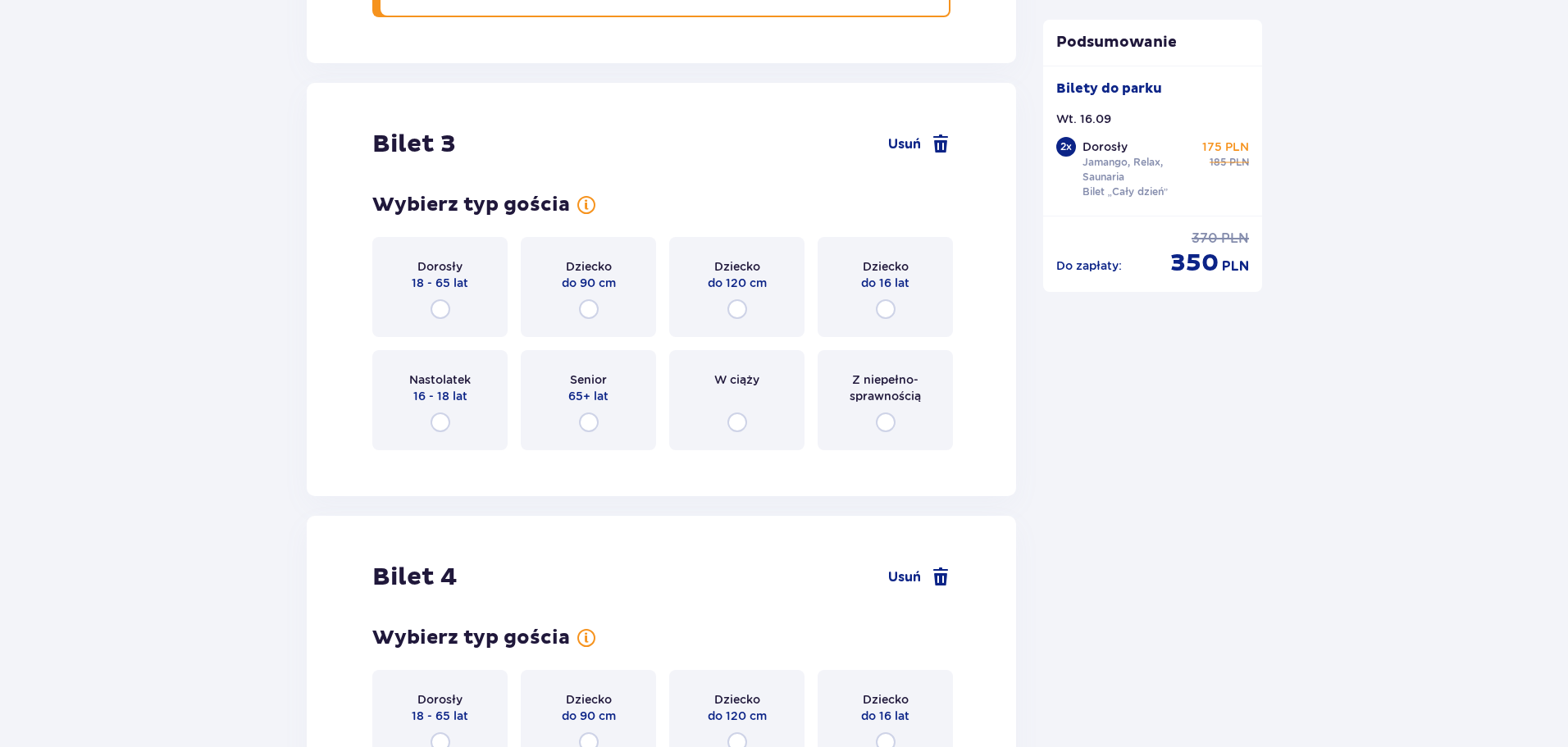
scroll to position [3388, 0]
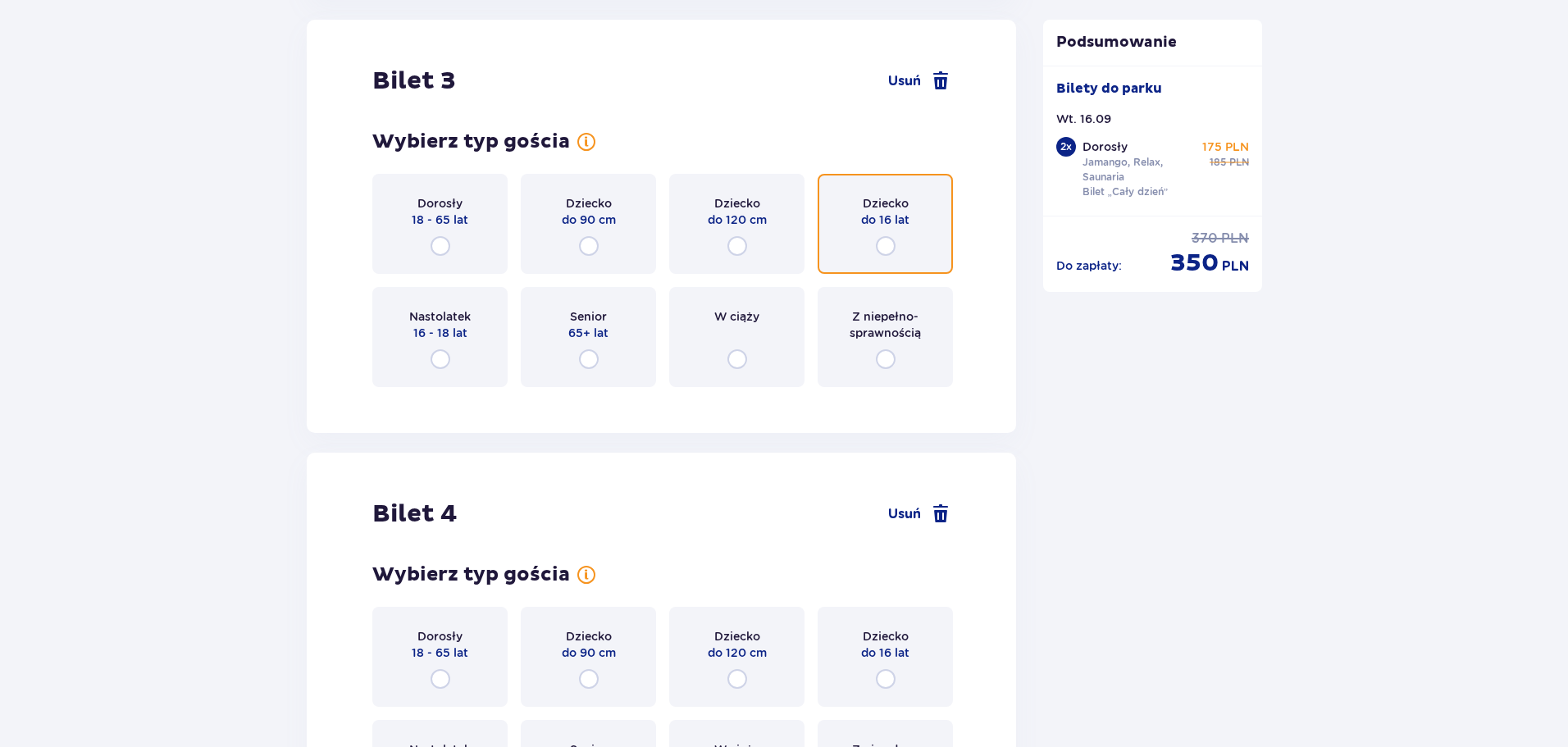
click at [889, 244] on input "radio" at bounding box center [885, 246] width 19 height 19
radio input "true"
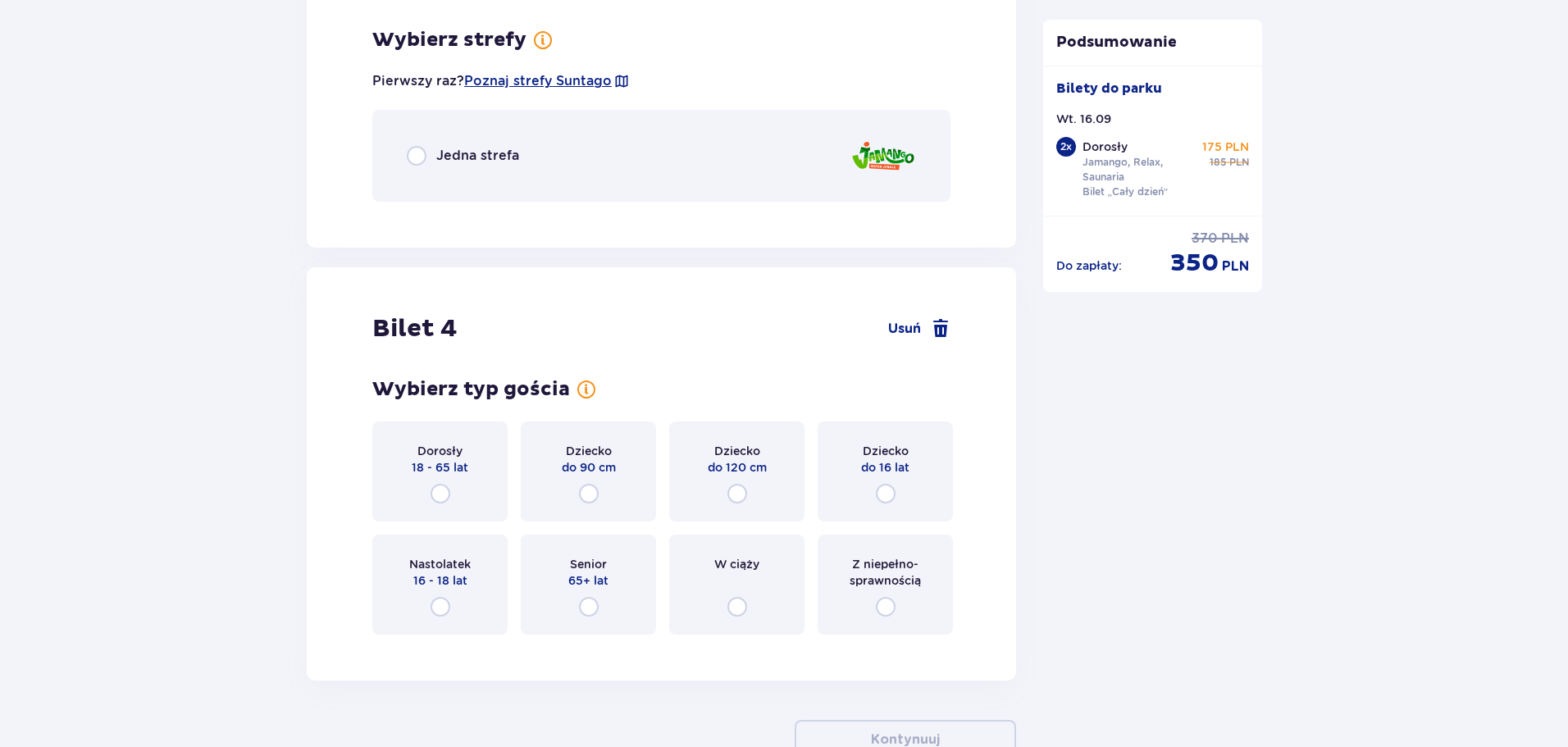
scroll to position [3788, 0]
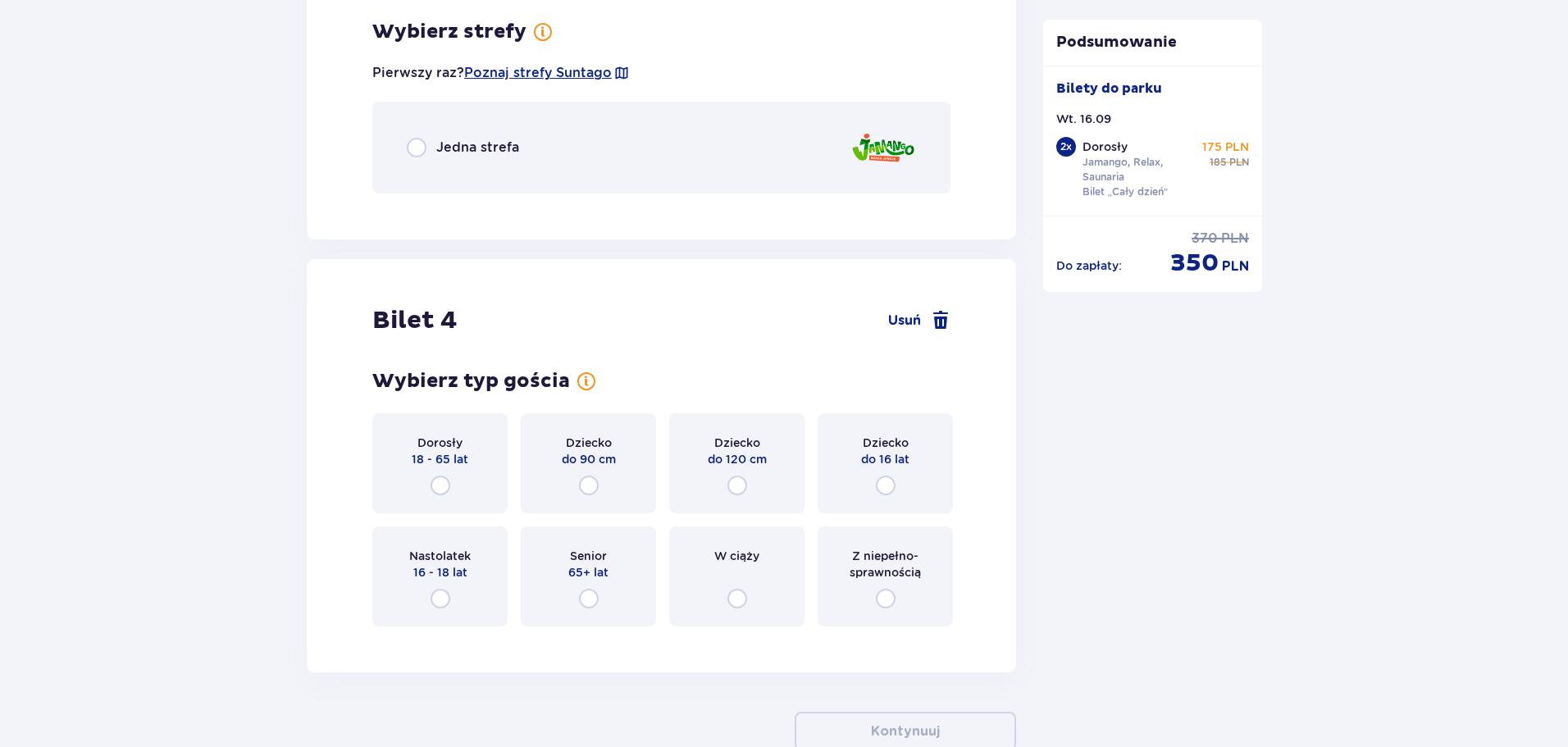
click at [487, 151] on p "Jedna strefa" at bounding box center [478, 147] width 83 height 18
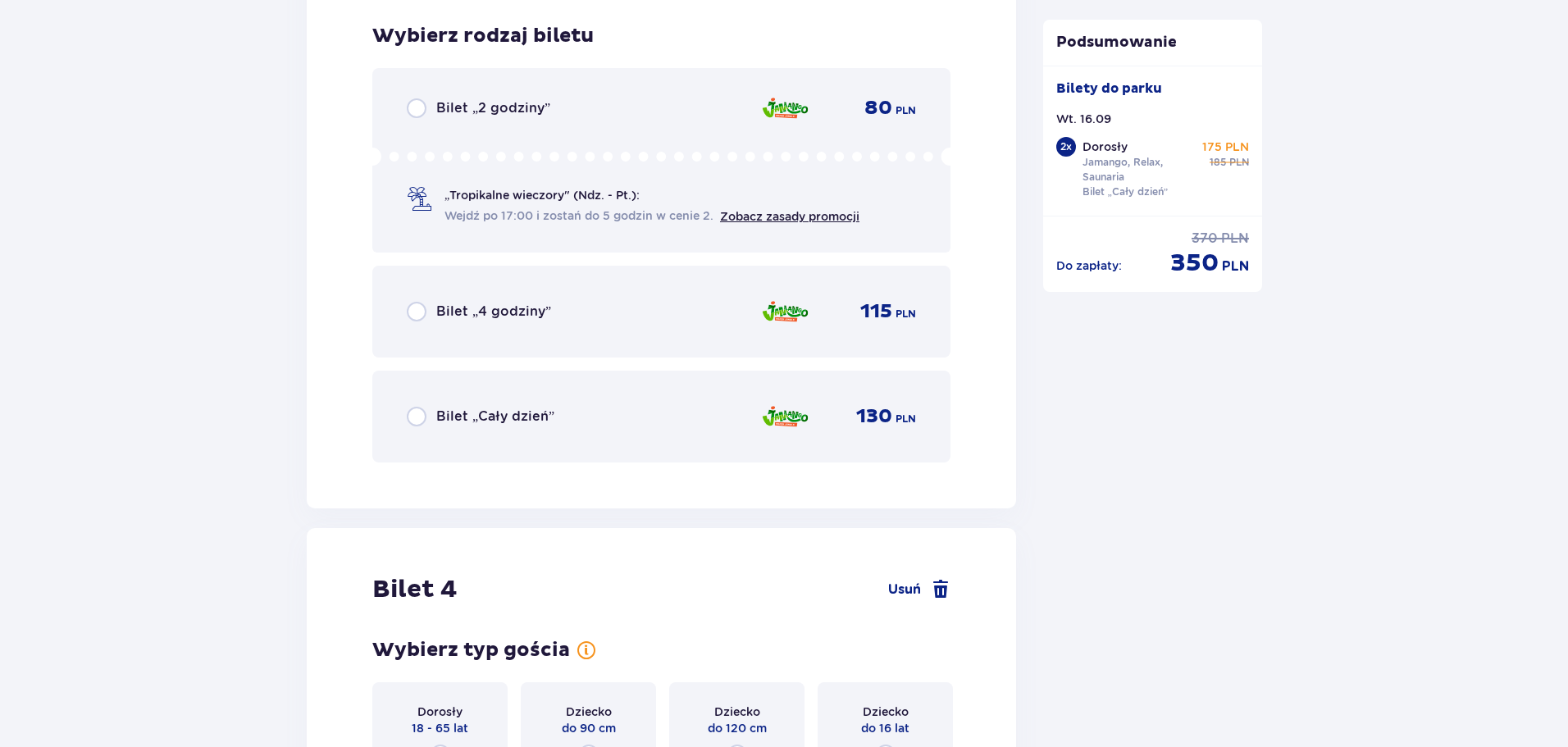
scroll to position [3995, 0]
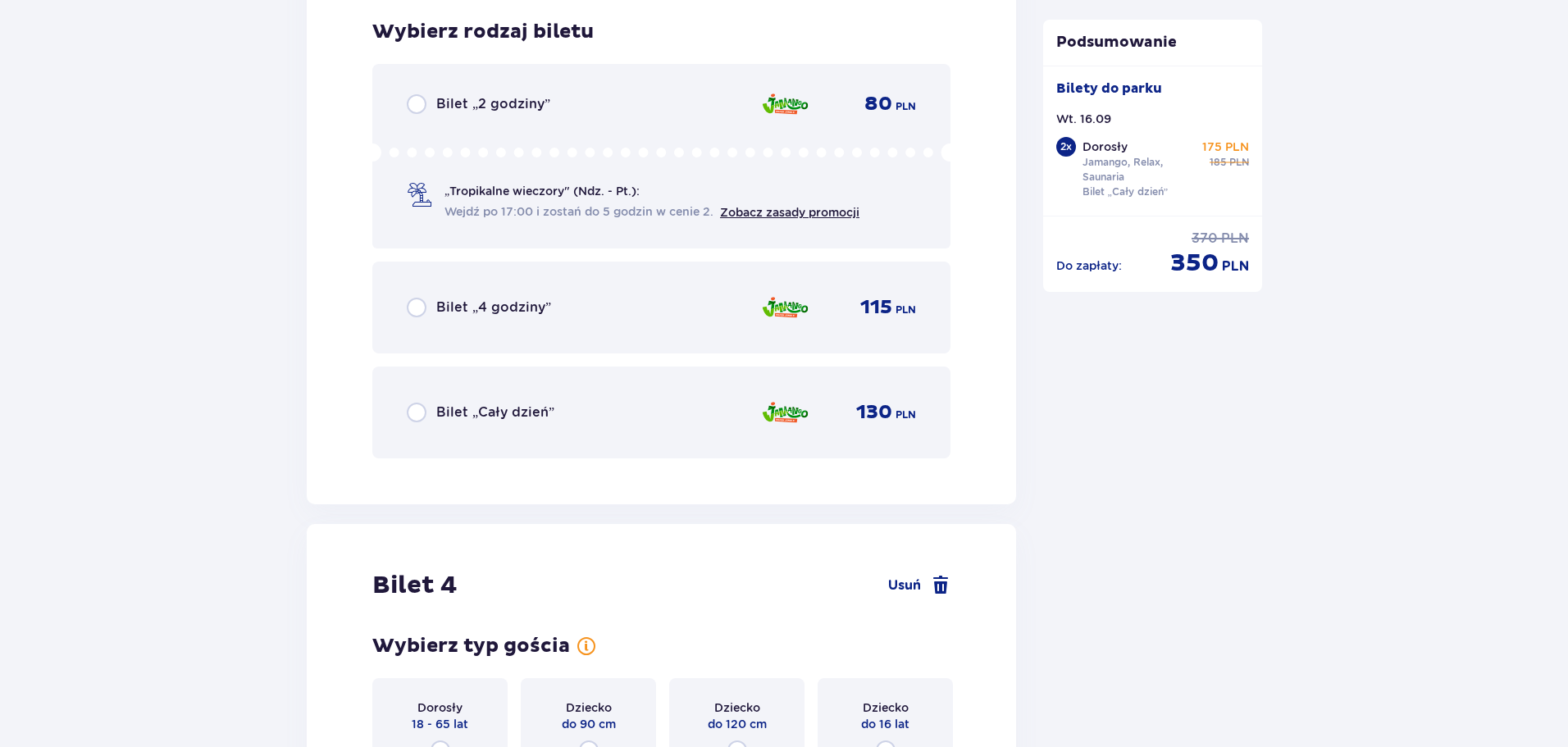
click at [544, 403] on div "Bilet „Cały dzień”" at bounding box center [481, 412] width 148 height 19
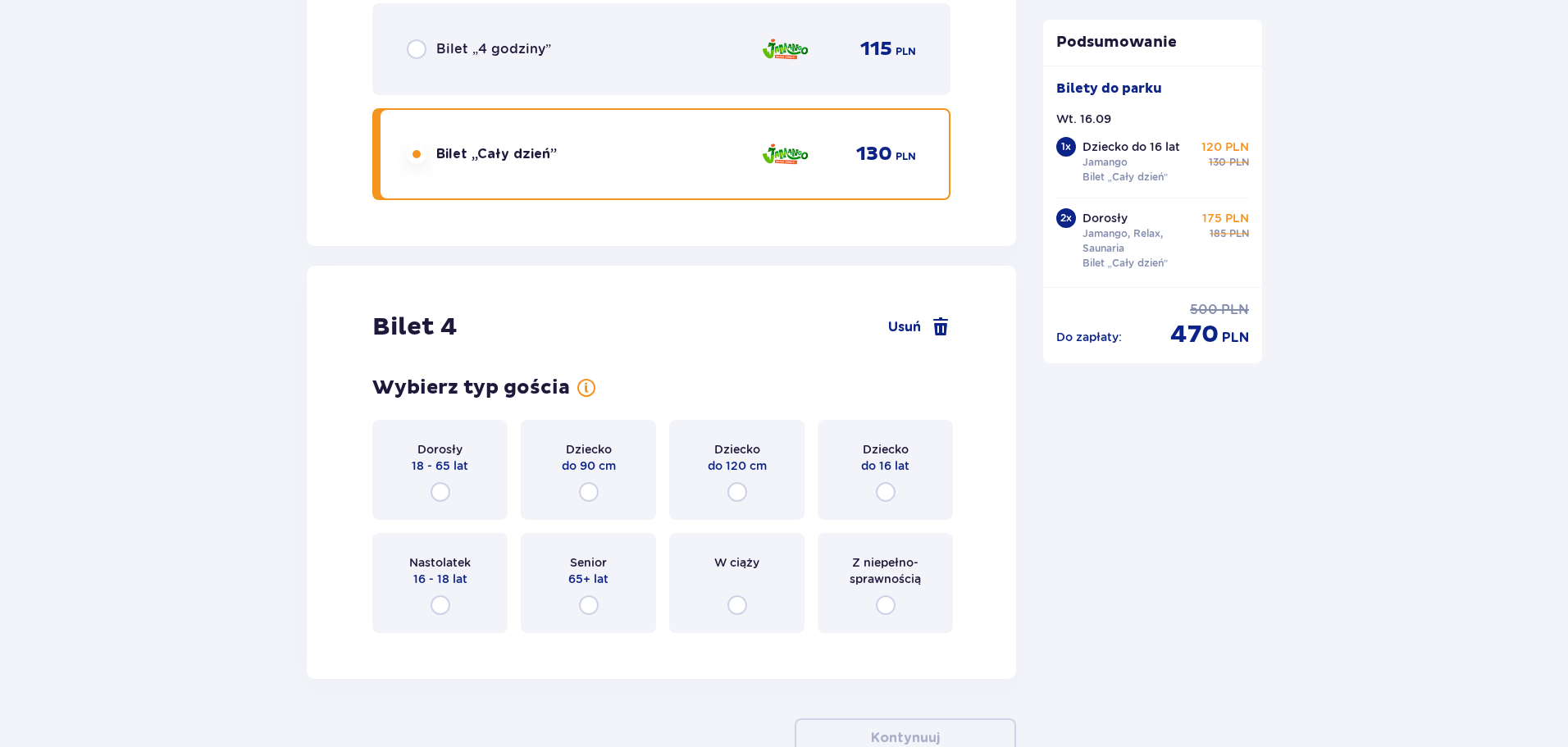
scroll to position [4362, 0]
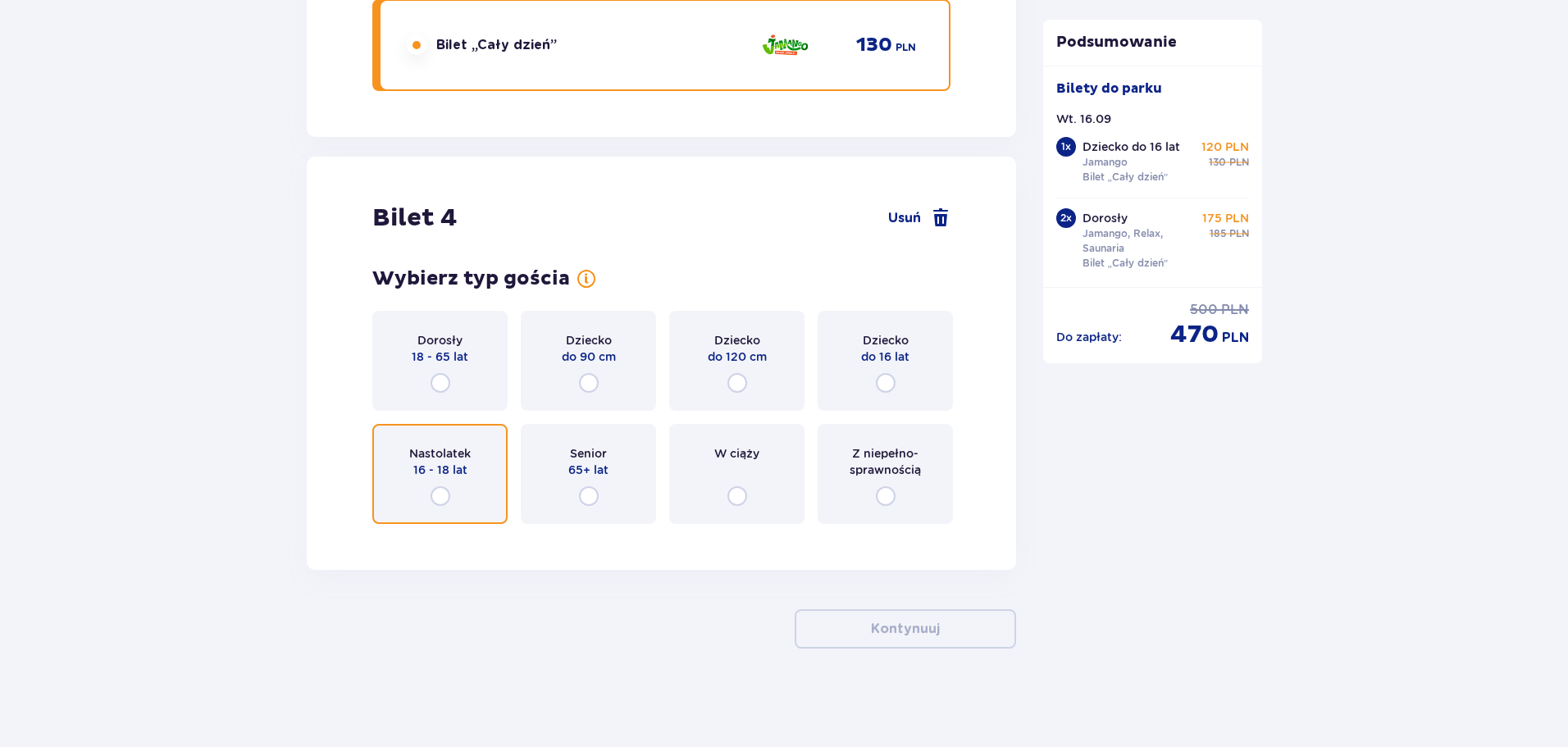
click at [442, 495] on input "radio" at bounding box center [440, 496] width 19 height 19
radio input "true"
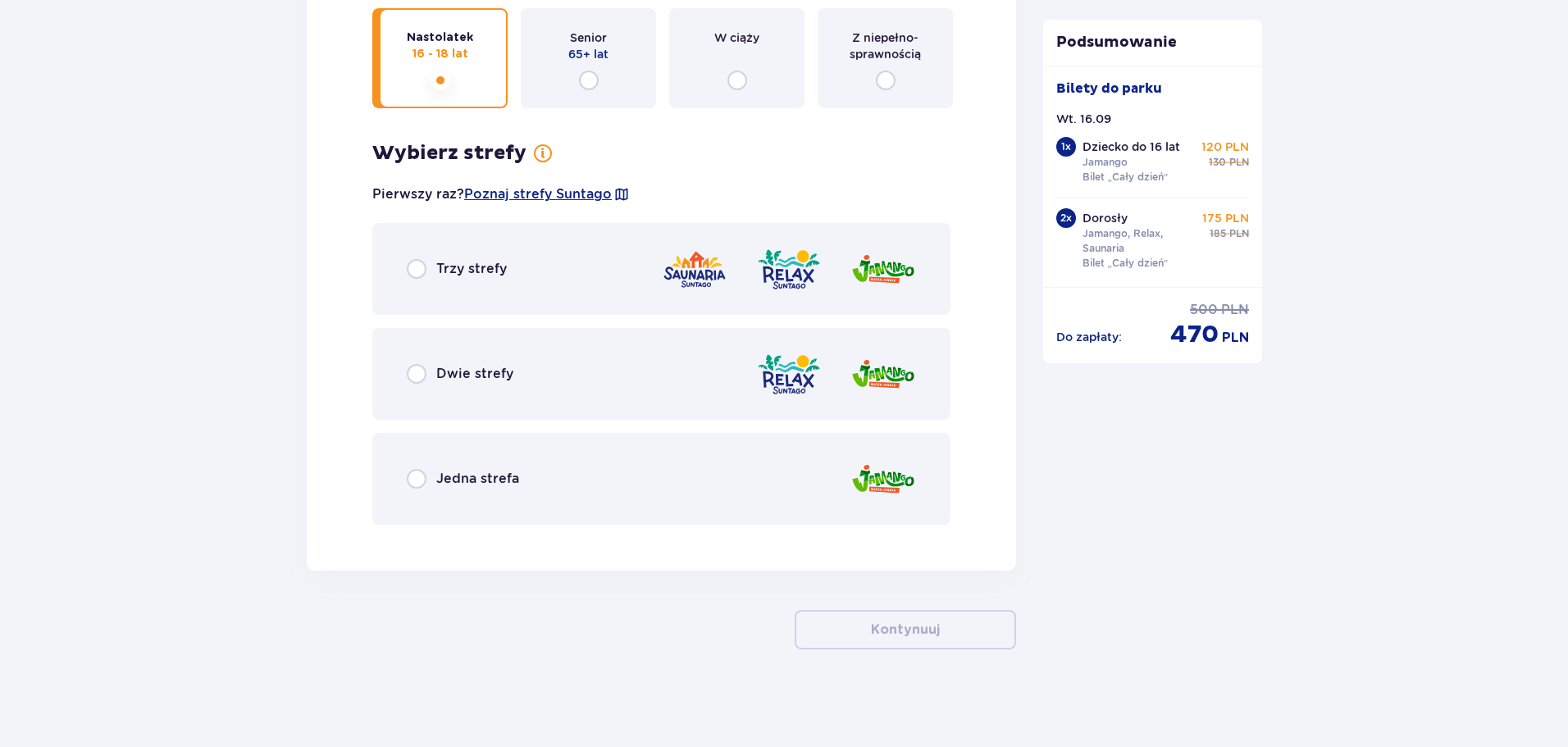
scroll to position [4778, 0]
click at [474, 268] on p "Trzy strefy" at bounding box center [471, 267] width 70 height 18
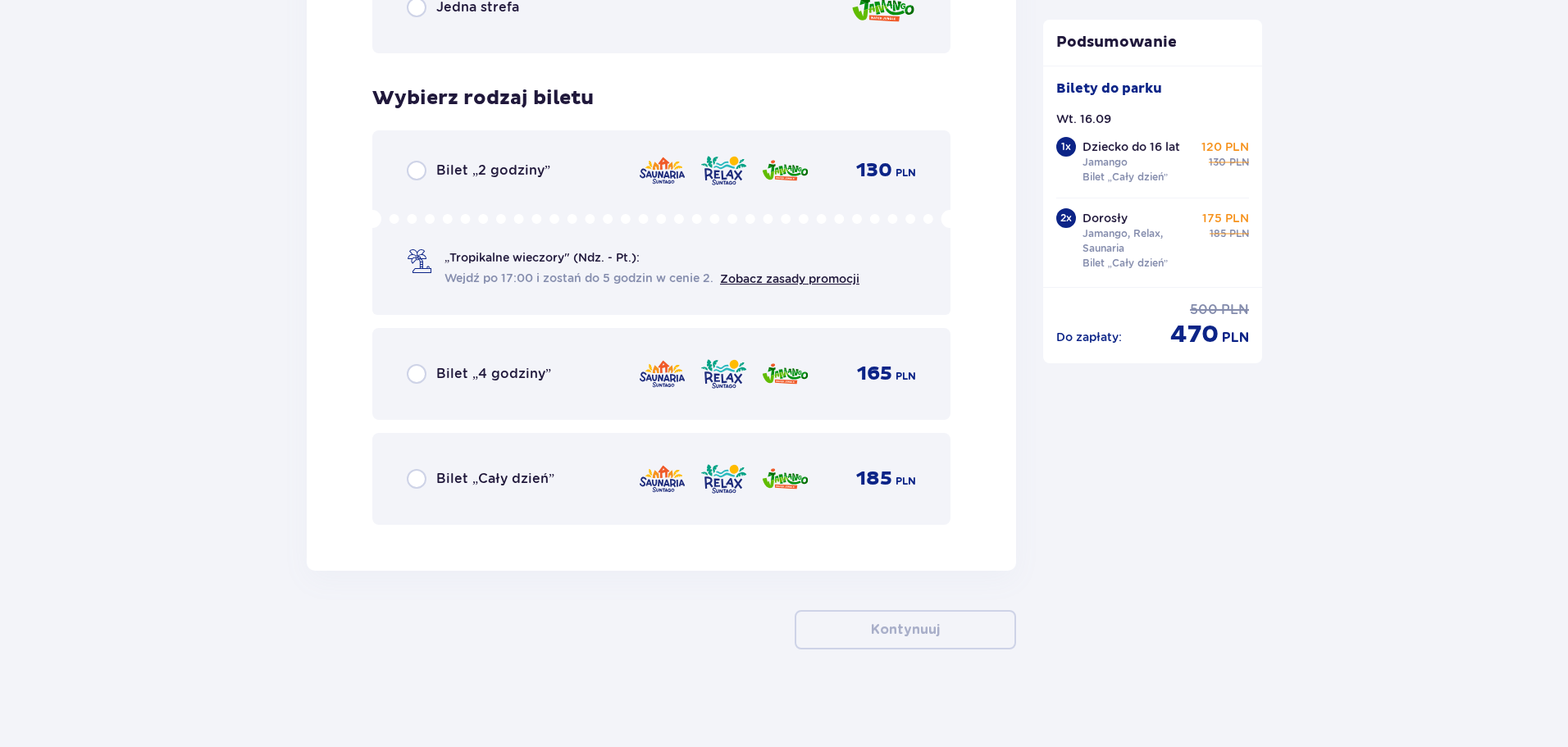
scroll to position [5250, 0]
click at [503, 476] on p "Bilet „Cały dzień”" at bounding box center [495, 478] width 118 height 18
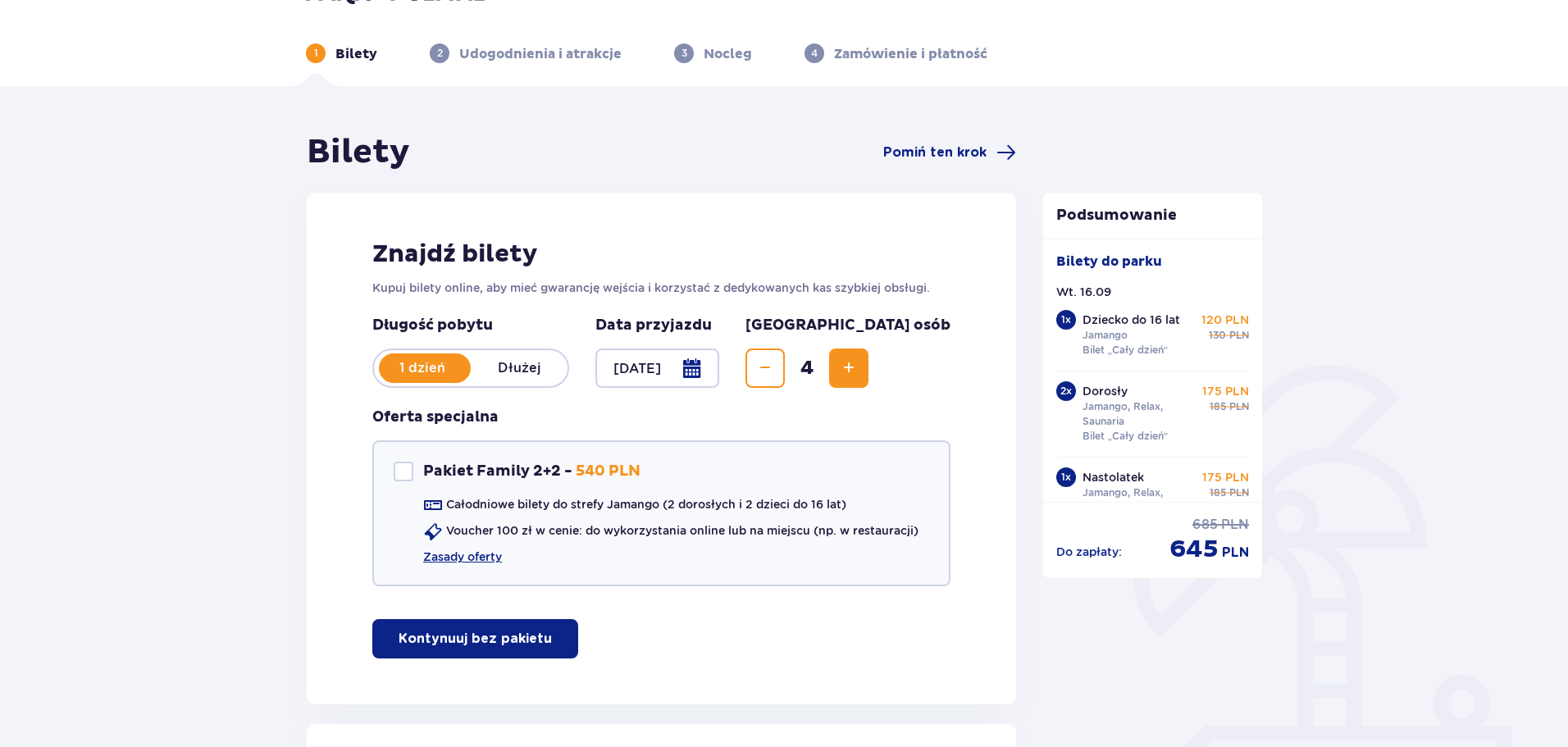
scroll to position [0, 0]
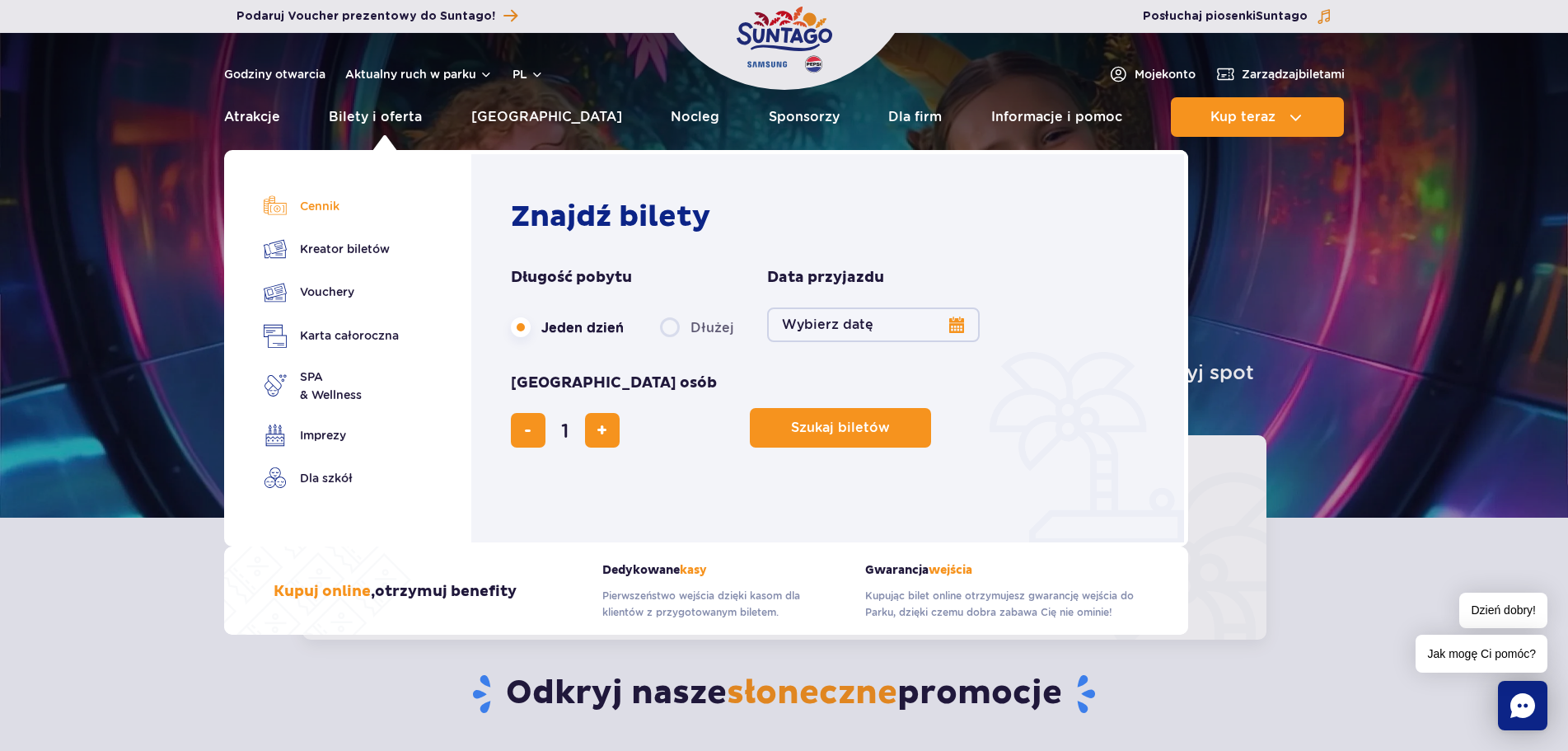
click at [317, 208] on link "Cennik" at bounding box center [331, 206] width 135 height 23
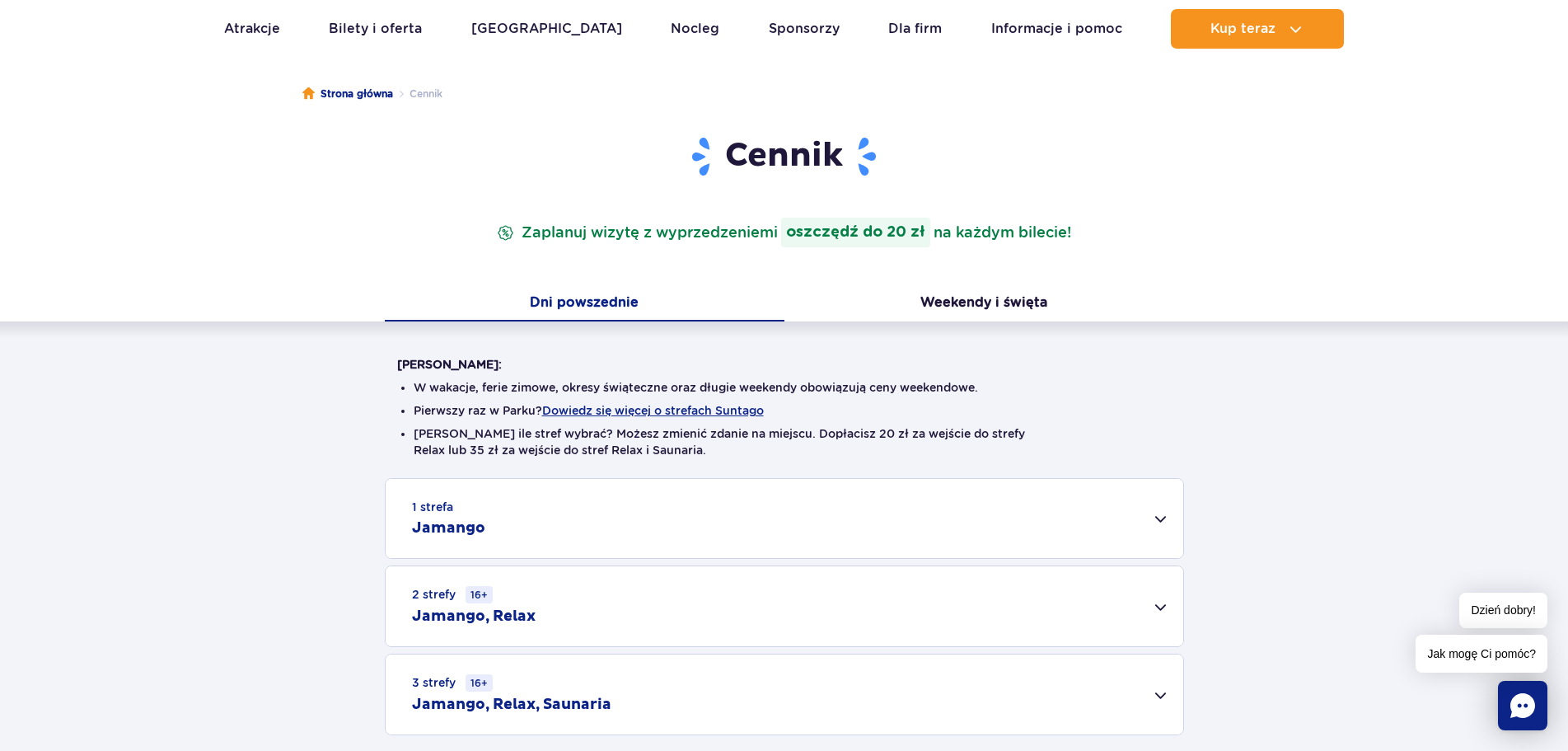
scroll to position [330, 0]
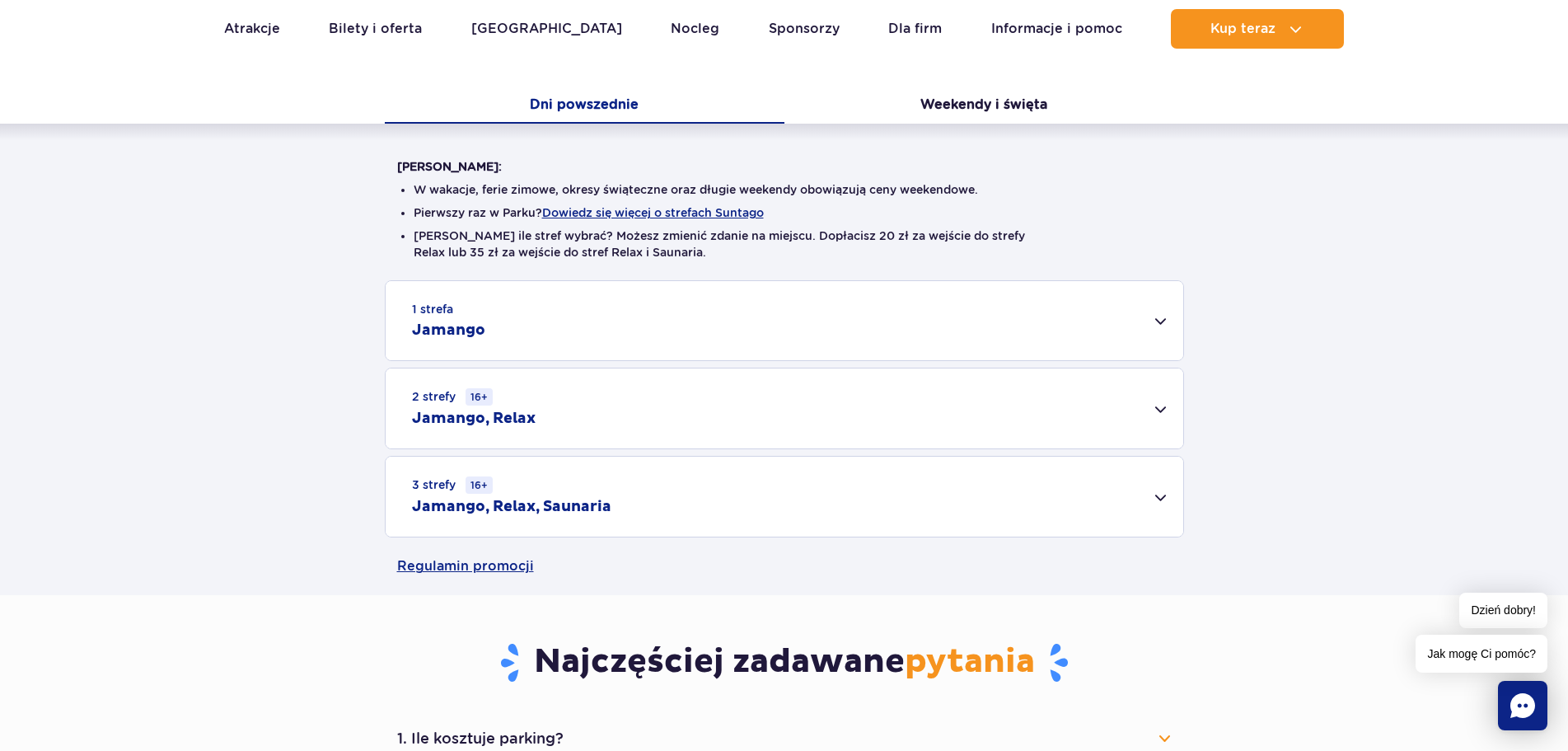
click at [1168, 326] on div "1 strefa Jamango" at bounding box center [784, 321] width 798 height 79
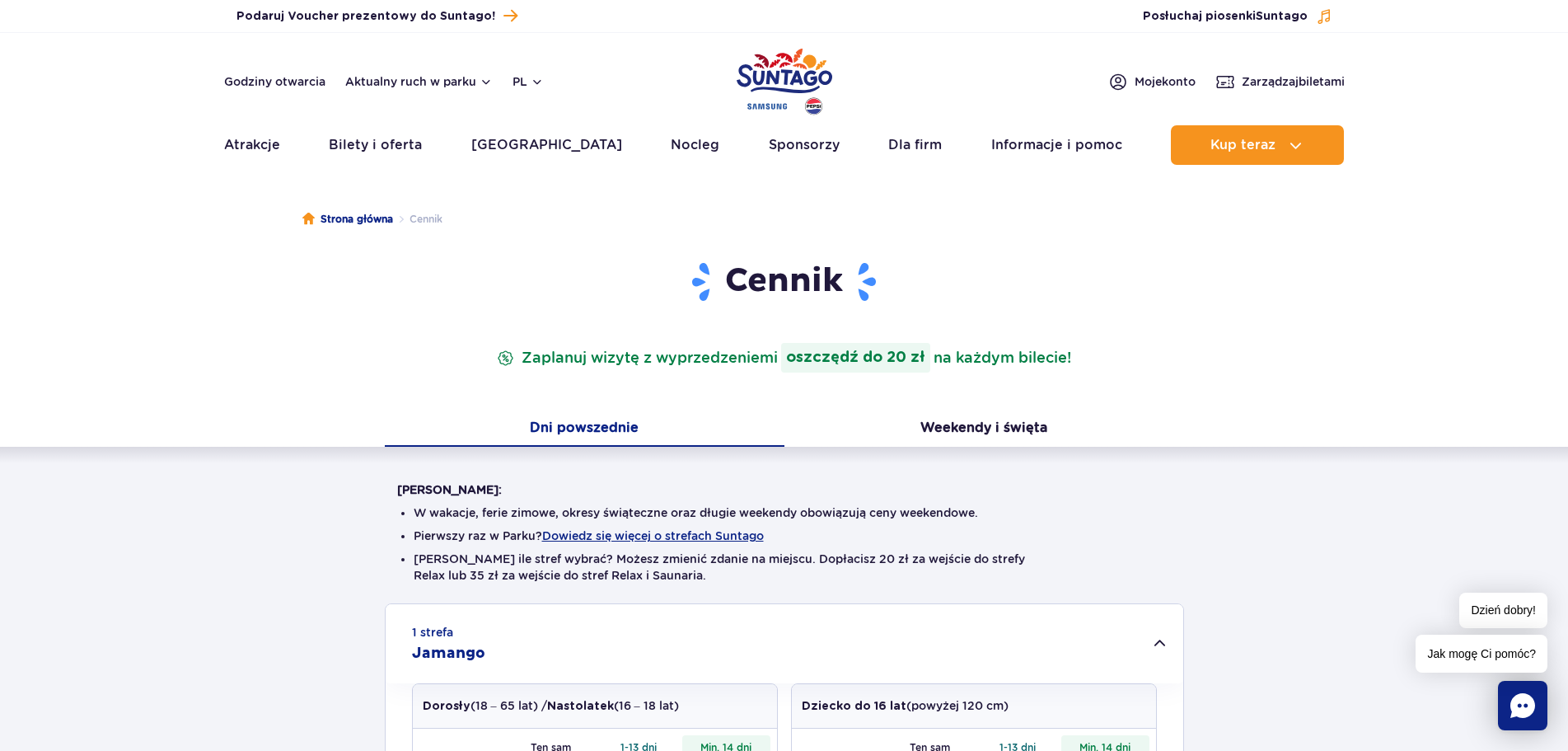
scroll to position [0, 0]
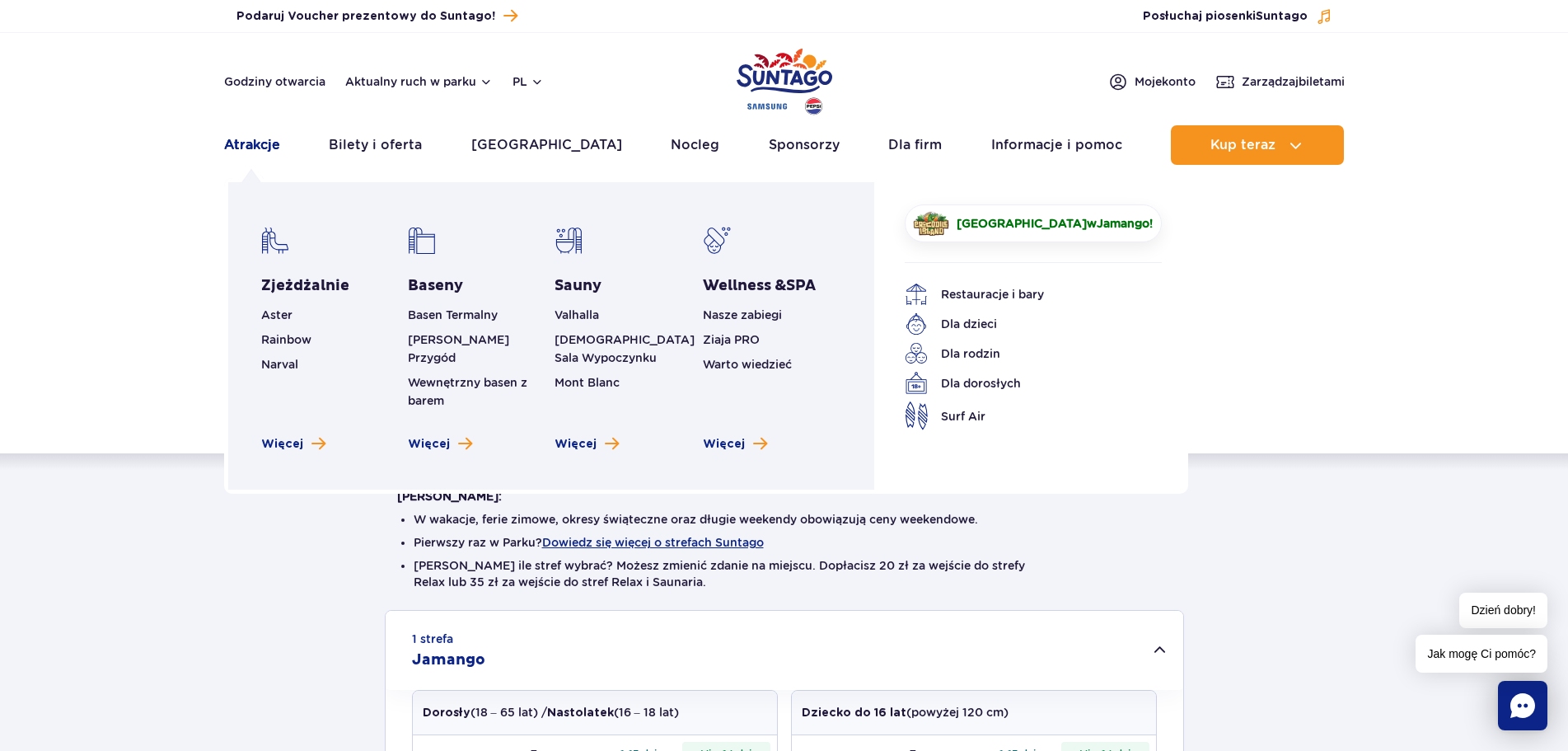
click at [231, 145] on link "Atrakcje" at bounding box center [252, 145] width 56 height 40
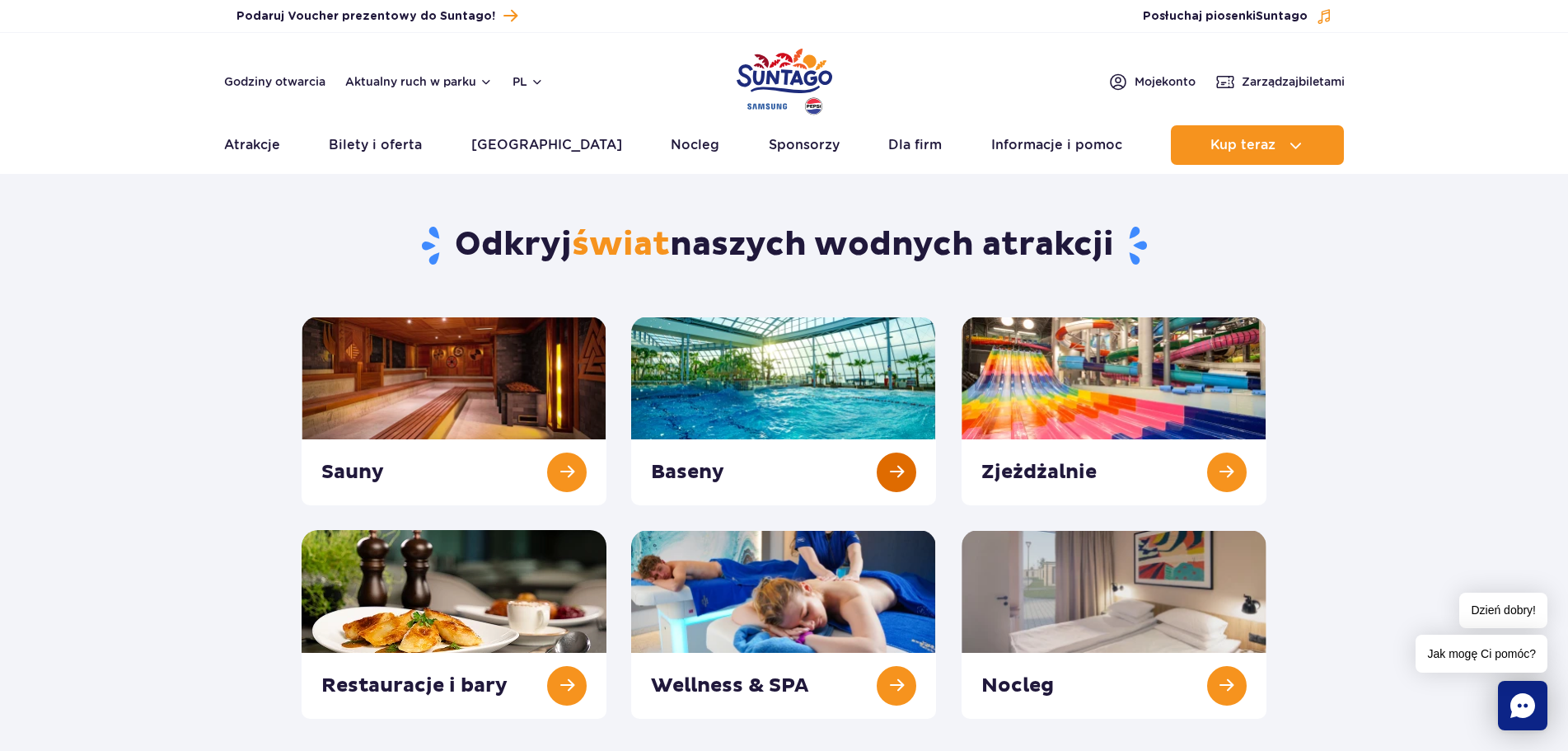
click at [713, 404] on link at bounding box center [784, 410] width 305 height 188
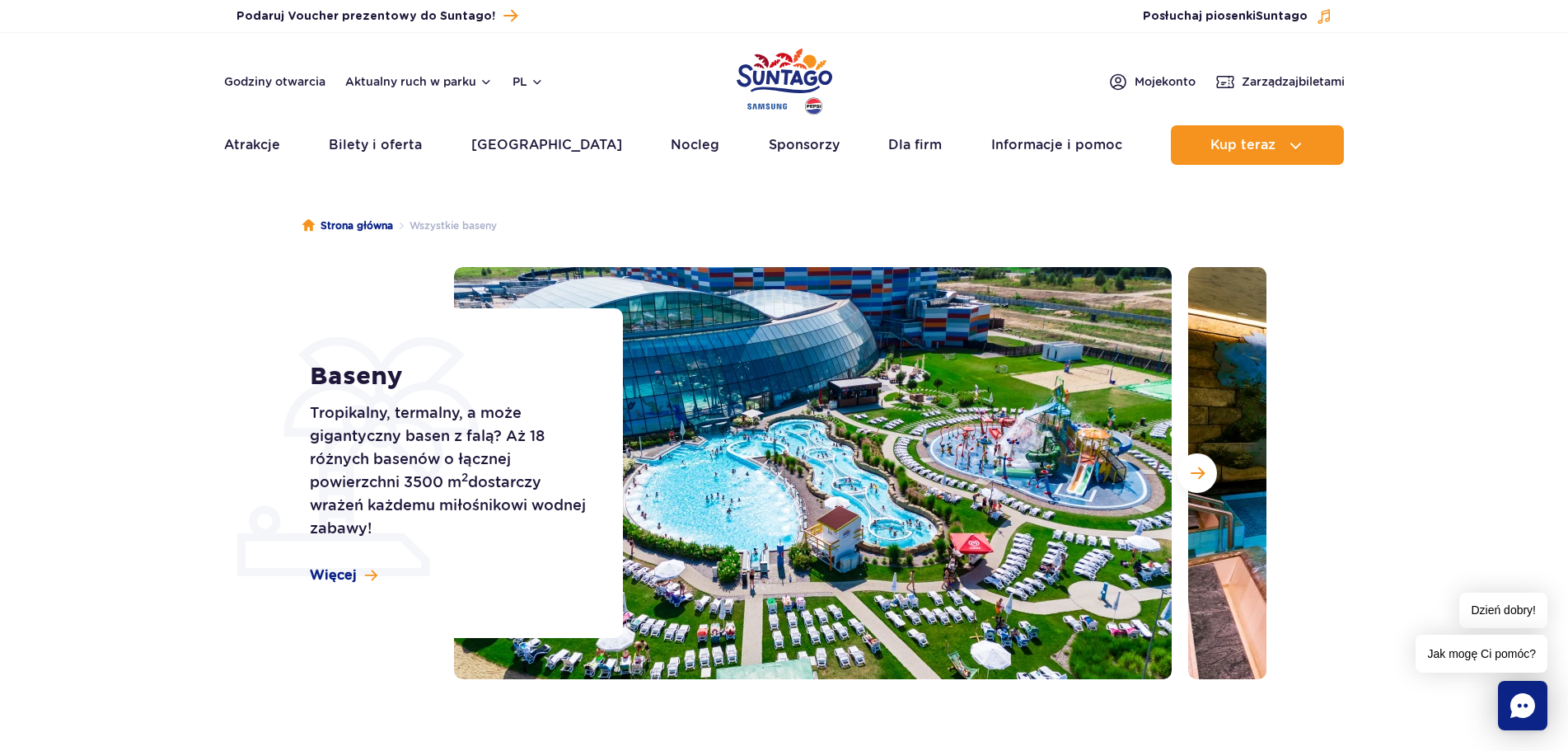
click at [1387, 449] on section "Baseny Tropikalny, termalny, a może gigantyczny basen z falą? Aż 18 różnych bas…" at bounding box center [784, 473] width 1568 height 412
click at [1187, 474] on button "Następny slajd" at bounding box center [1197, 473] width 40 height 40
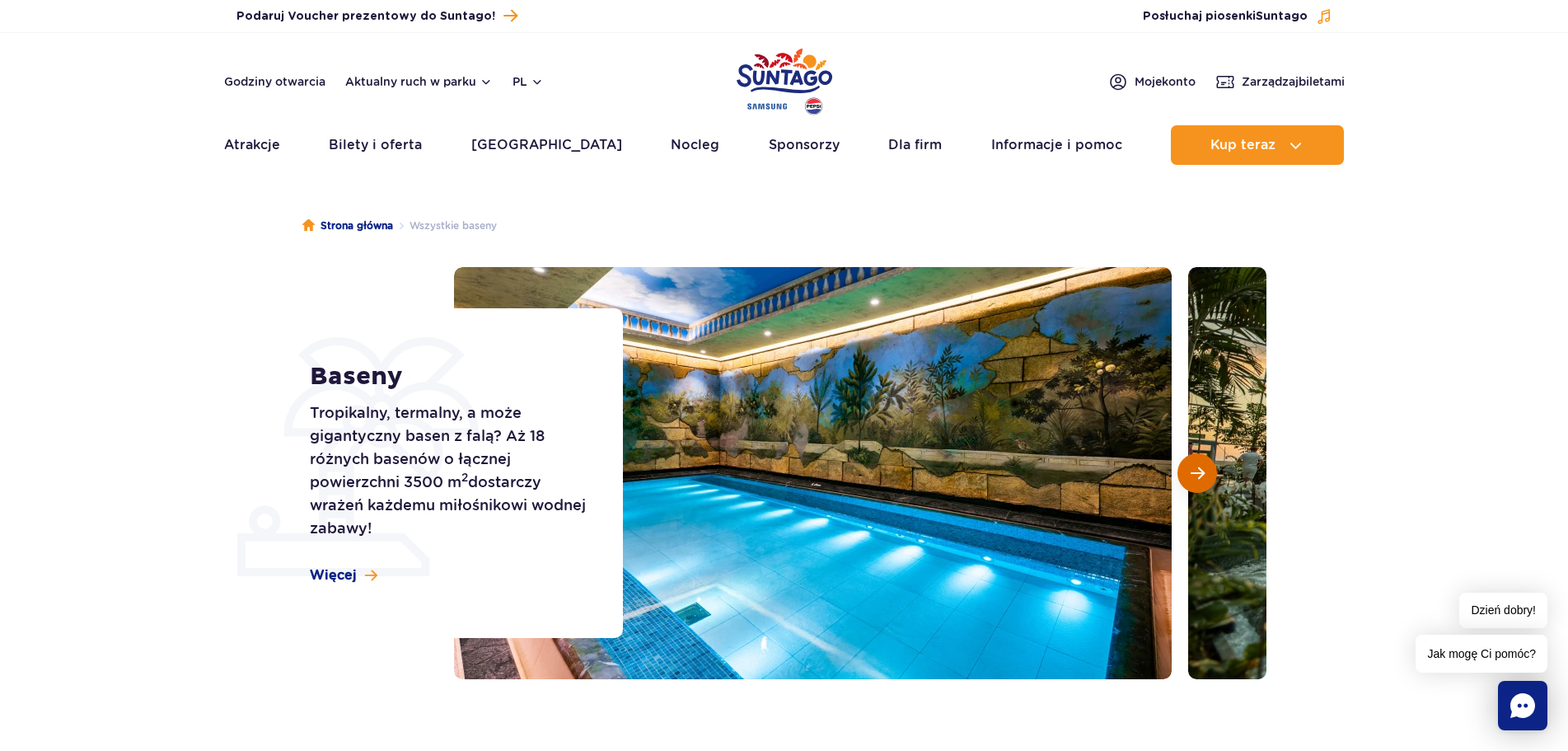
click at [1187, 474] on button "Następny slajd" at bounding box center [1197, 473] width 40 height 40
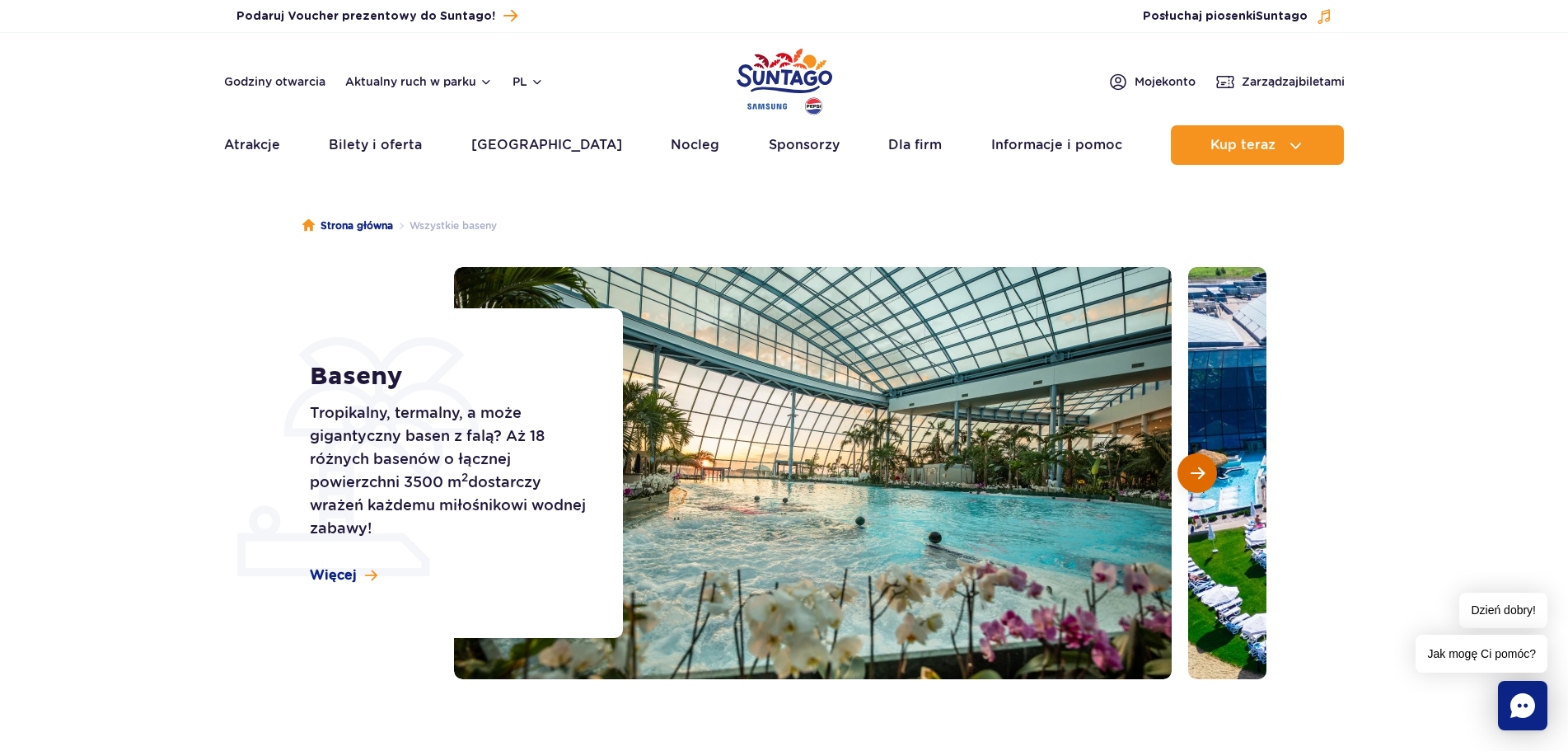
click at [1187, 474] on button "Następny slajd" at bounding box center [1197, 473] width 40 height 40
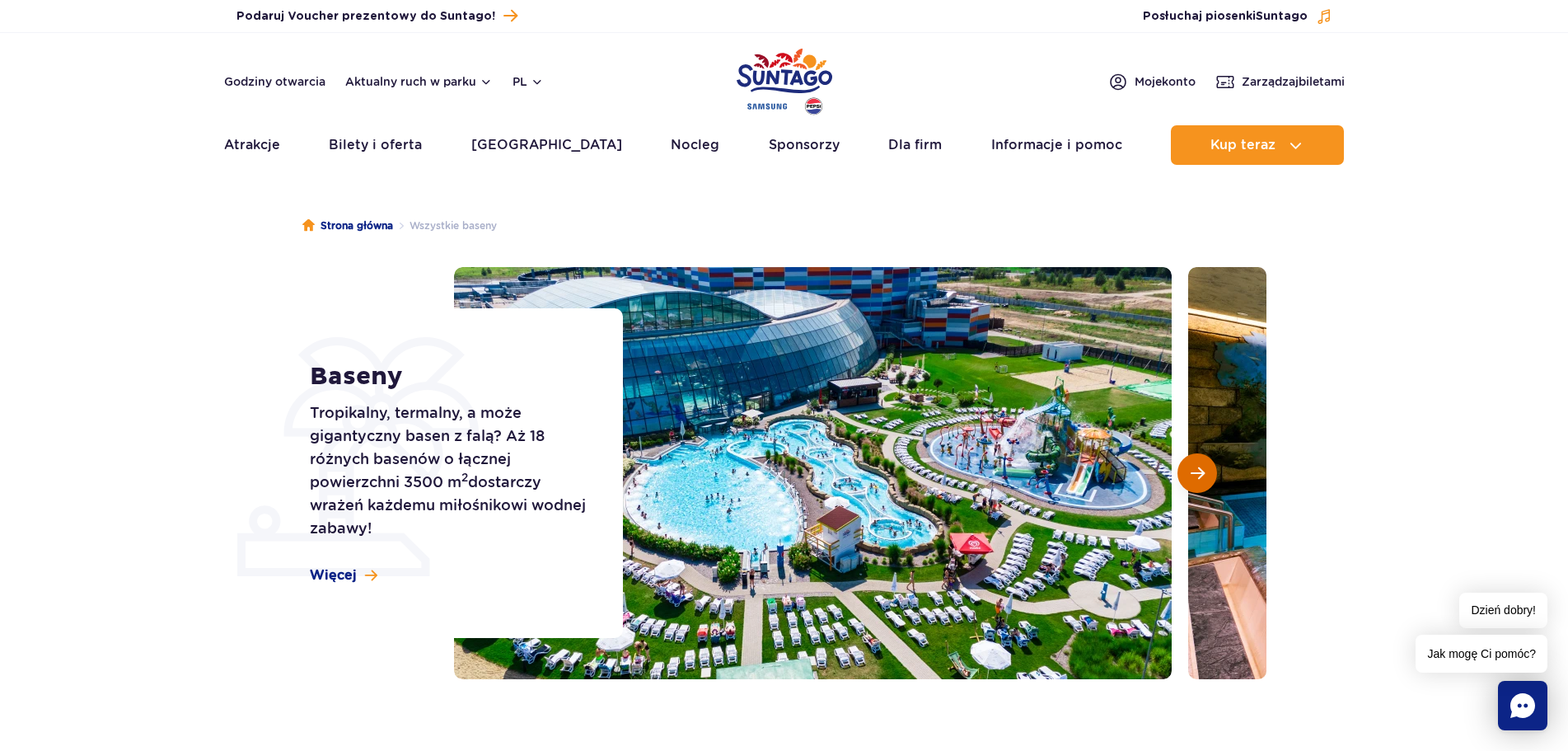
click at [1201, 474] on span "Następny slajd" at bounding box center [1197, 473] width 14 height 14
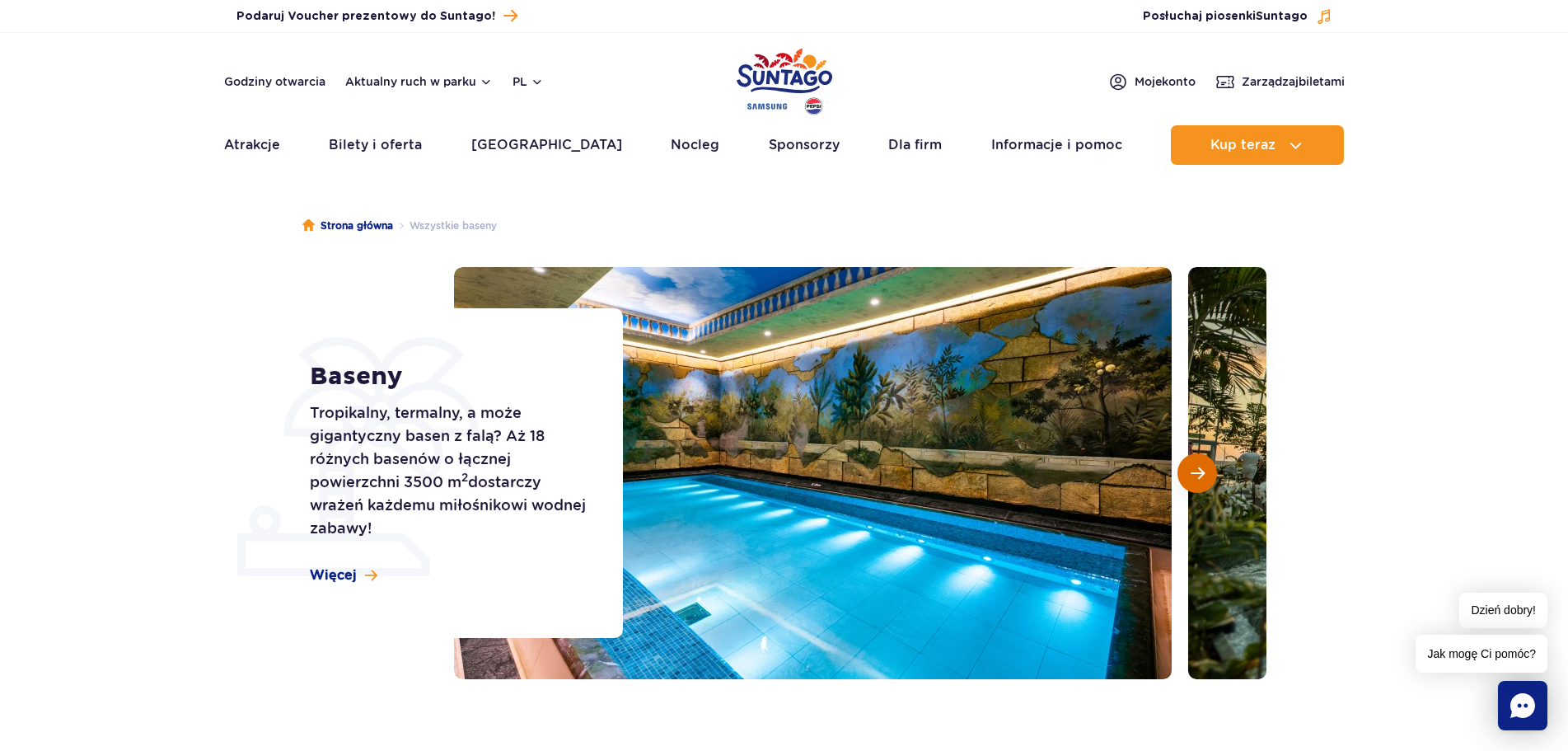
click at [1201, 474] on span "Następny slajd" at bounding box center [1197, 473] width 14 height 14
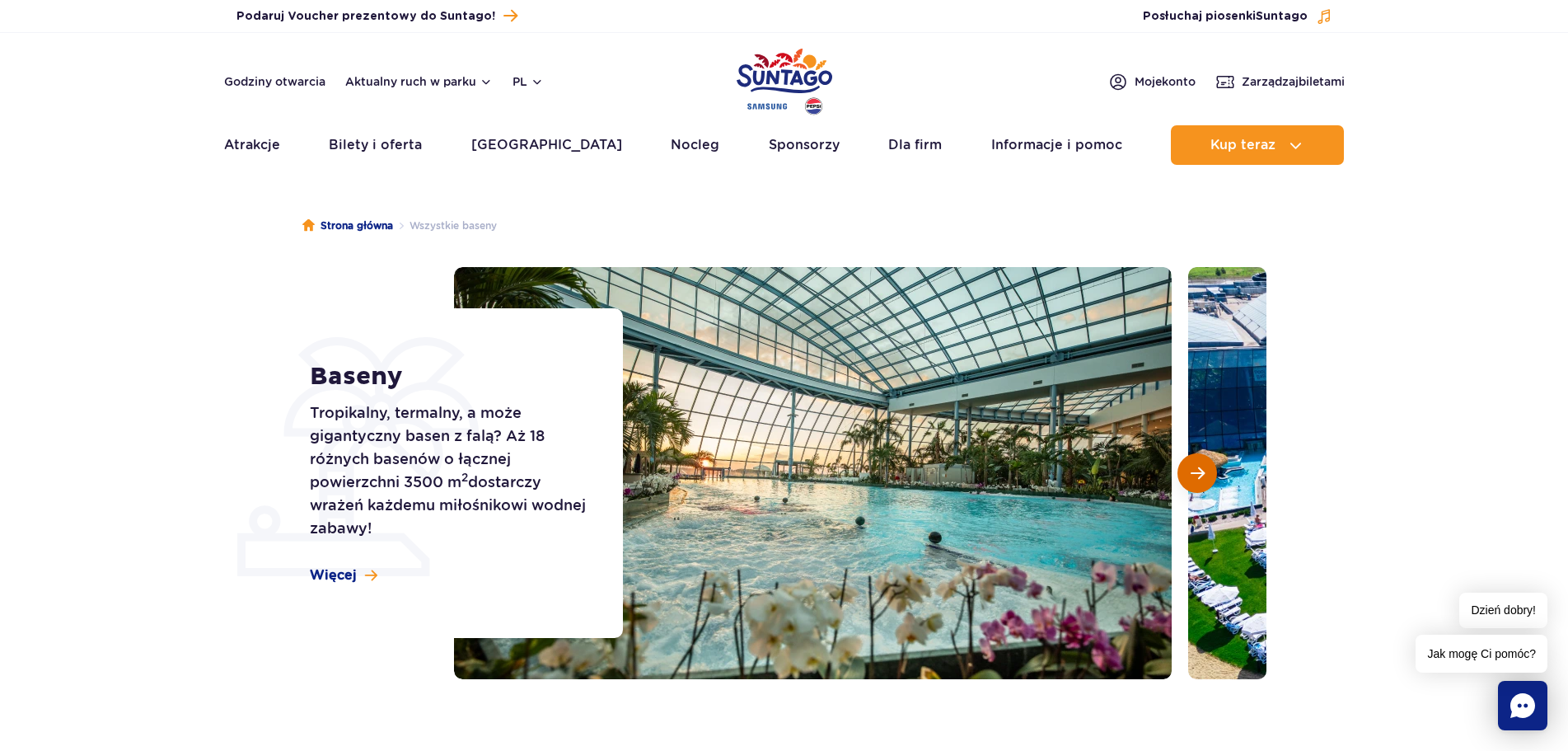
click at [1201, 474] on span "Następny slajd" at bounding box center [1197, 473] width 14 height 14
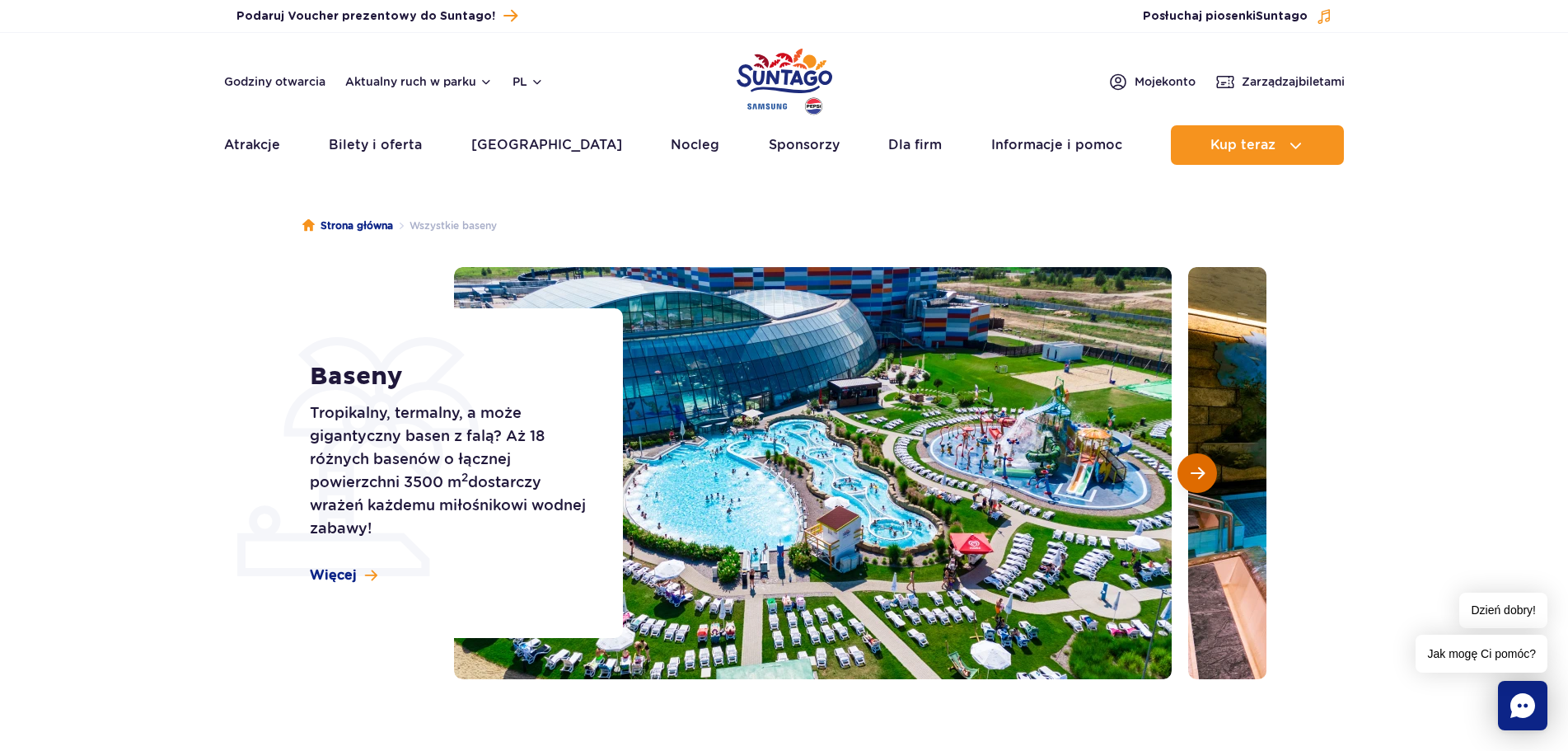
click at [1201, 474] on span "Następny slajd" at bounding box center [1197, 473] width 14 height 14
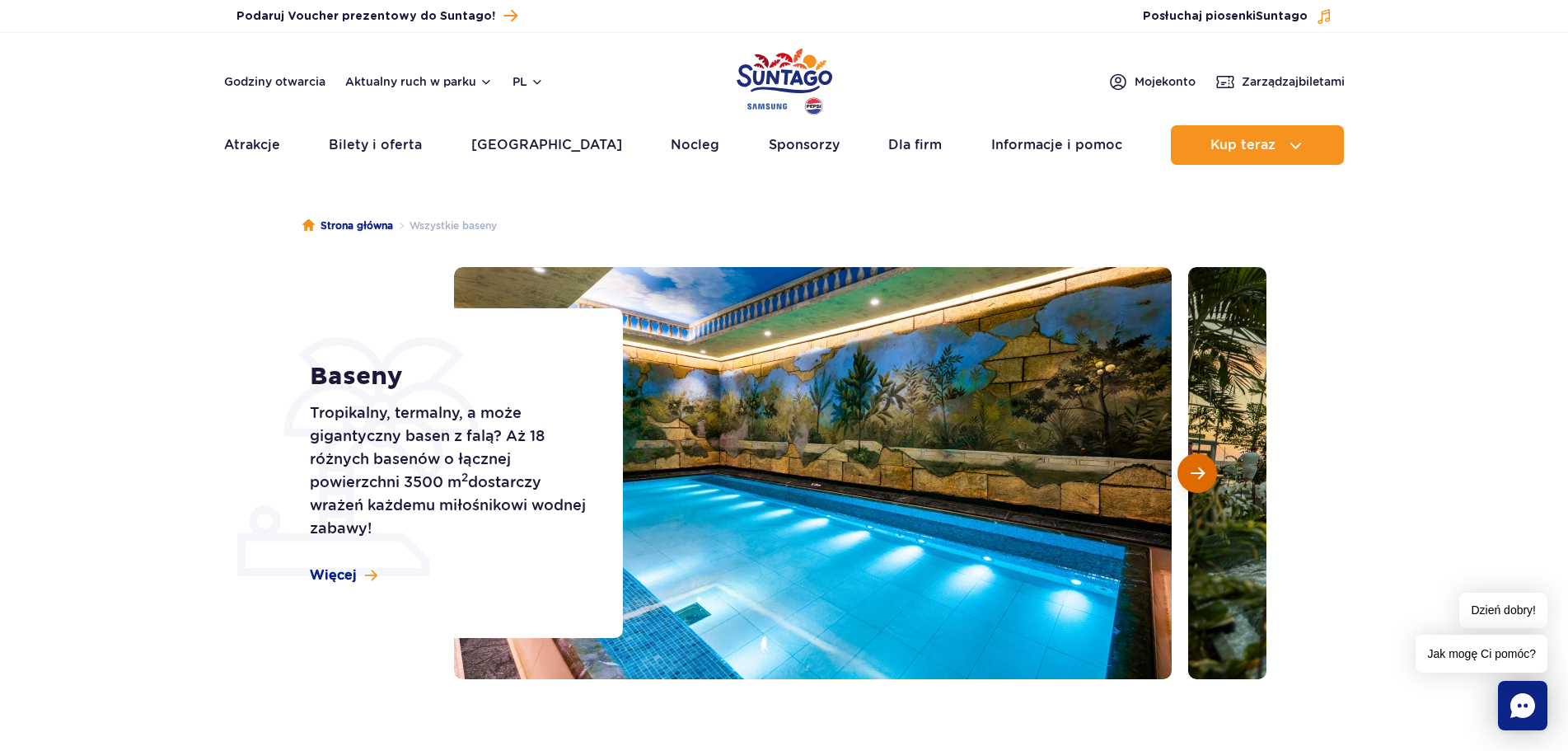
click at [1201, 474] on span "Następny slajd" at bounding box center [1197, 473] width 14 height 14
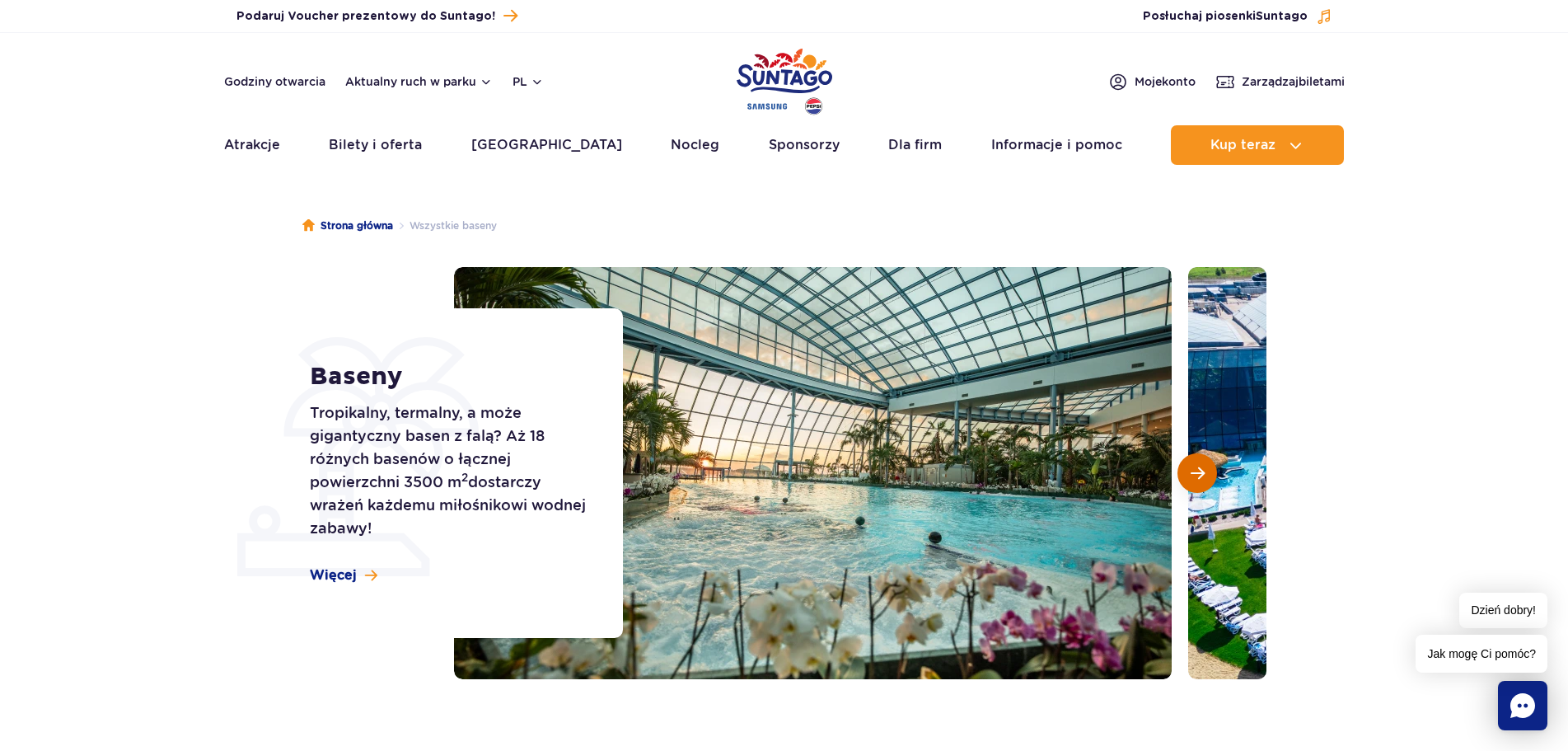
click at [1201, 474] on span "Następny slajd" at bounding box center [1197, 473] width 14 height 14
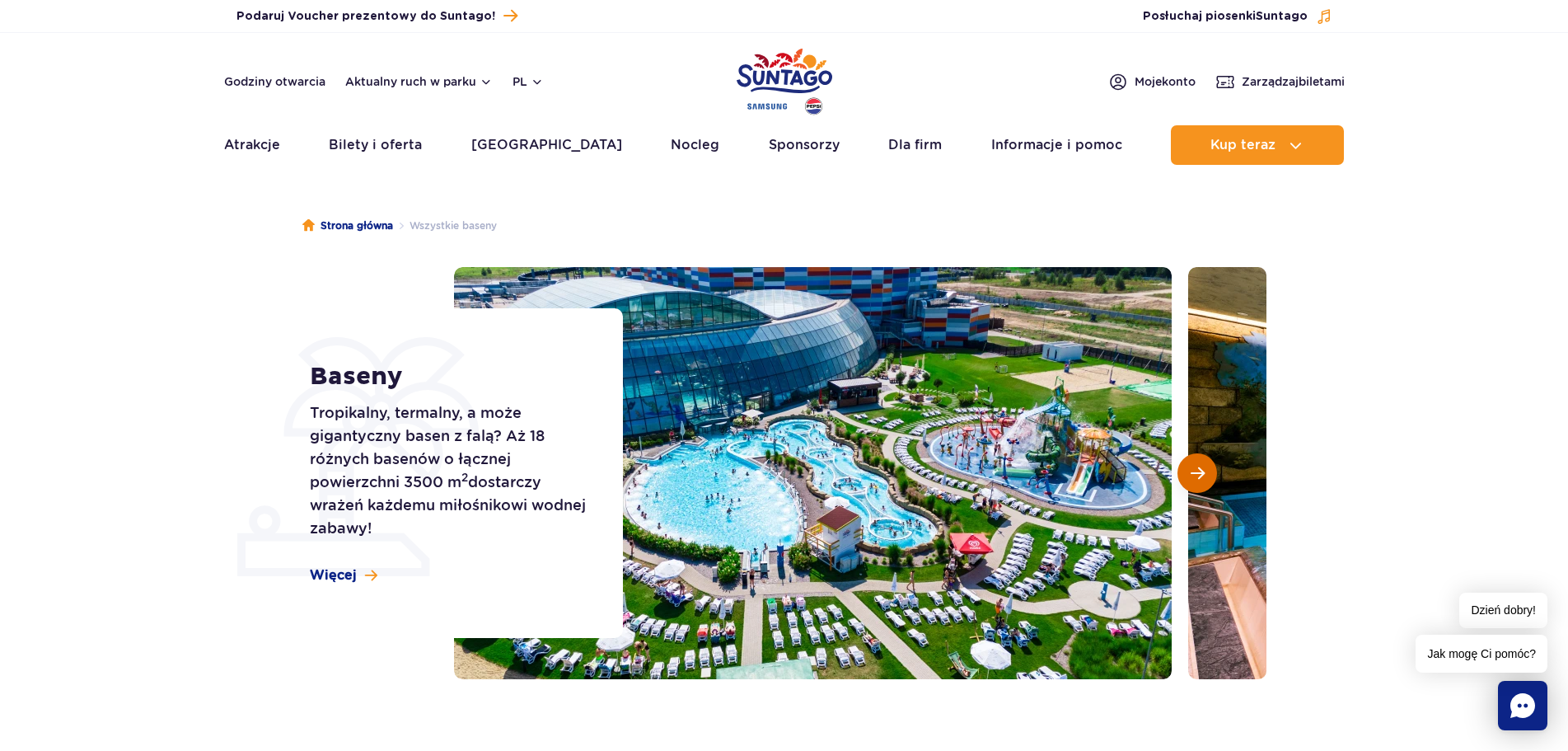
click at [1201, 474] on span "Następny slajd" at bounding box center [1197, 473] width 14 height 14
